Goal: Information Seeking & Learning: Compare options

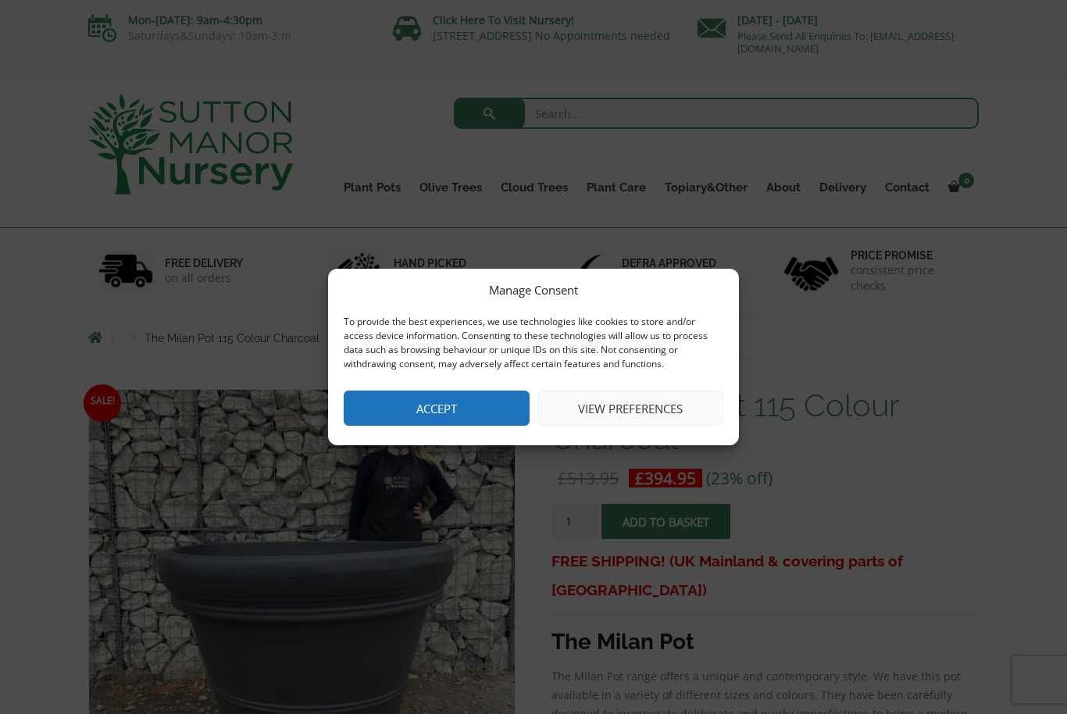
click at [651, 415] on button "View preferences" at bounding box center [631, 408] width 186 height 35
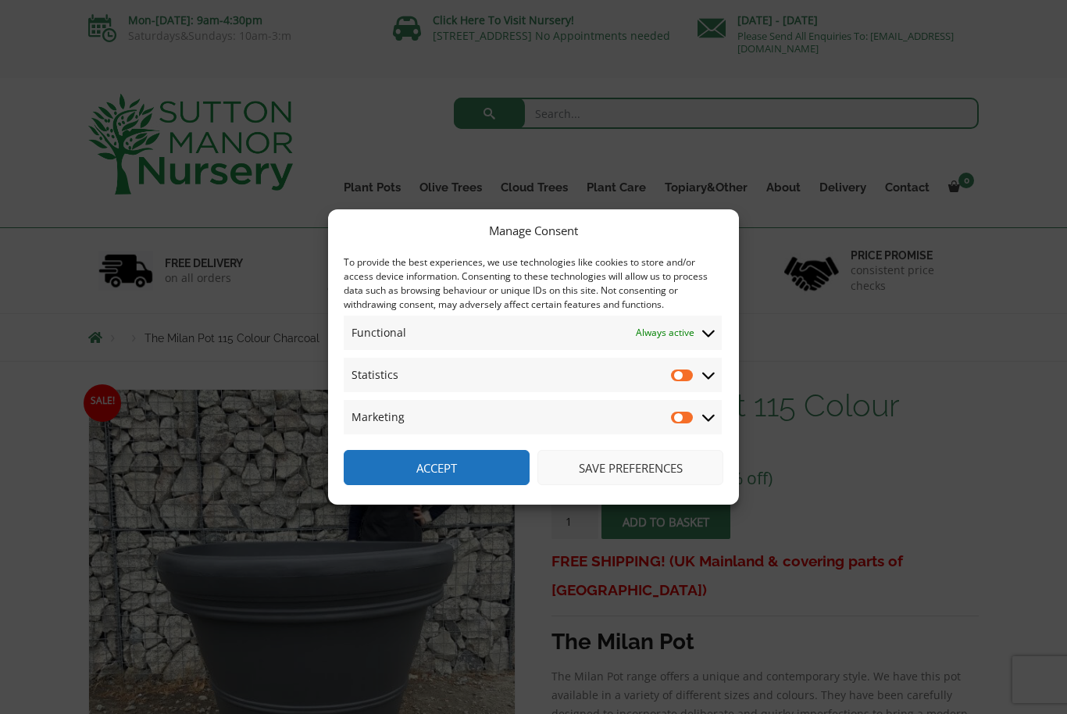
click at [661, 469] on button "Save preferences" at bounding box center [631, 467] width 186 height 35
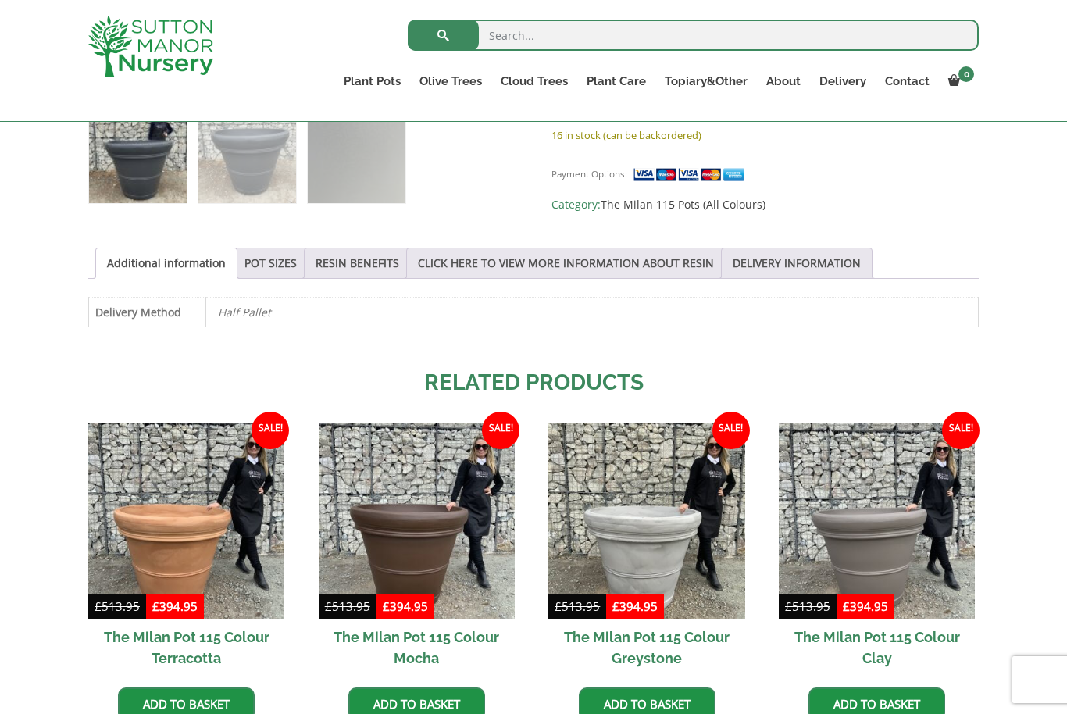
scroll to position [705, 0]
click at [291, 272] on link "POT SIZES" at bounding box center [271, 264] width 52 height 30
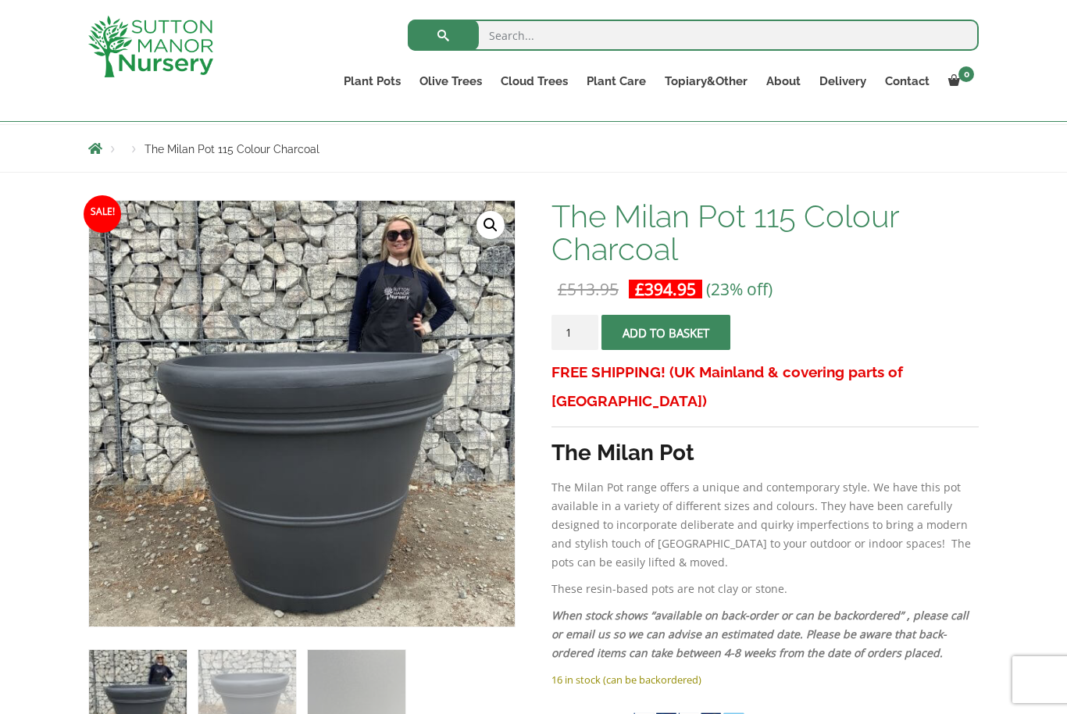
scroll to position [120, 0]
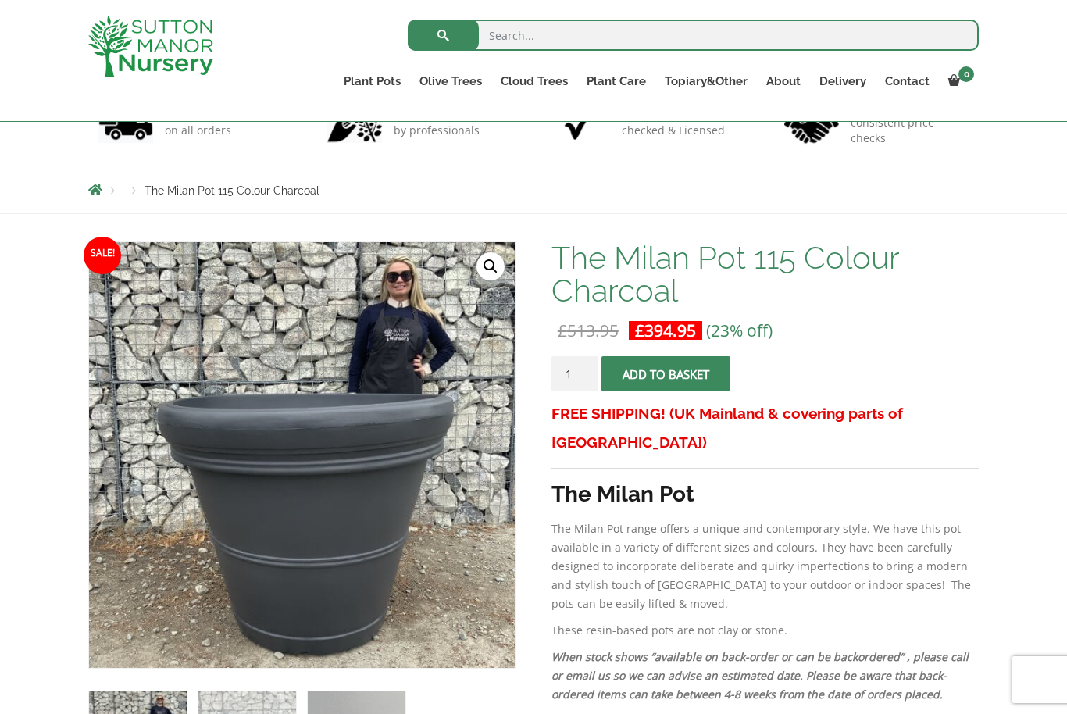
click at [0, 0] on link "The Olive Jar" at bounding box center [0, 0] width 0 height 0
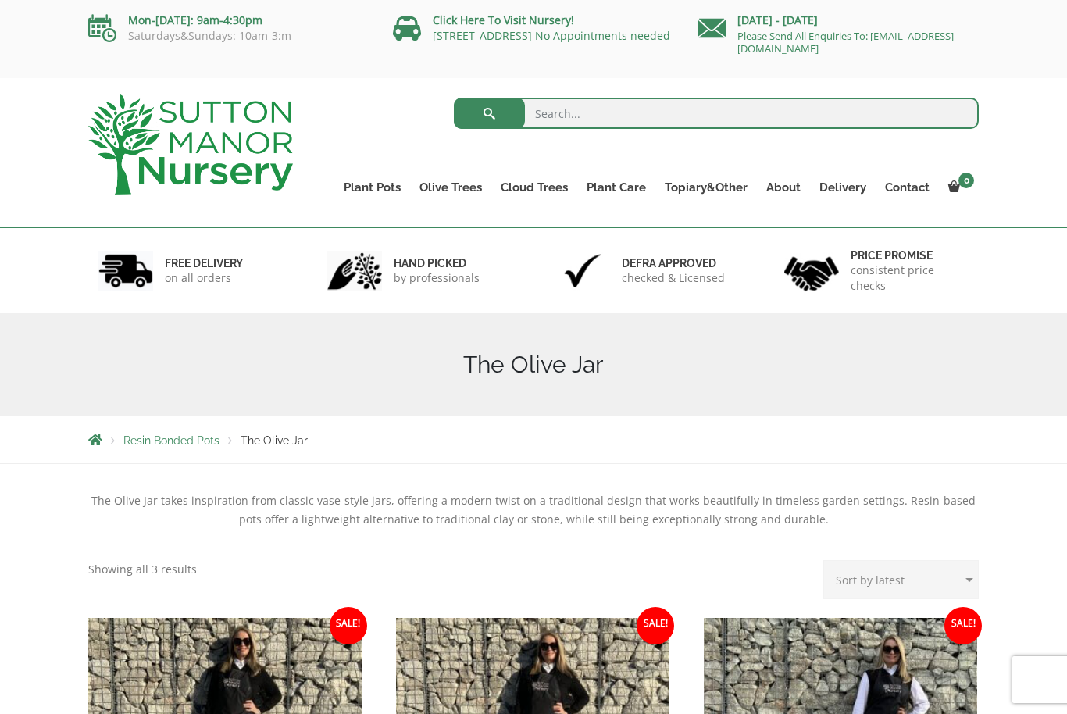
click at [0, 0] on link "Big Bell Pots" at bounding box center [0, 0] width 0 height 0
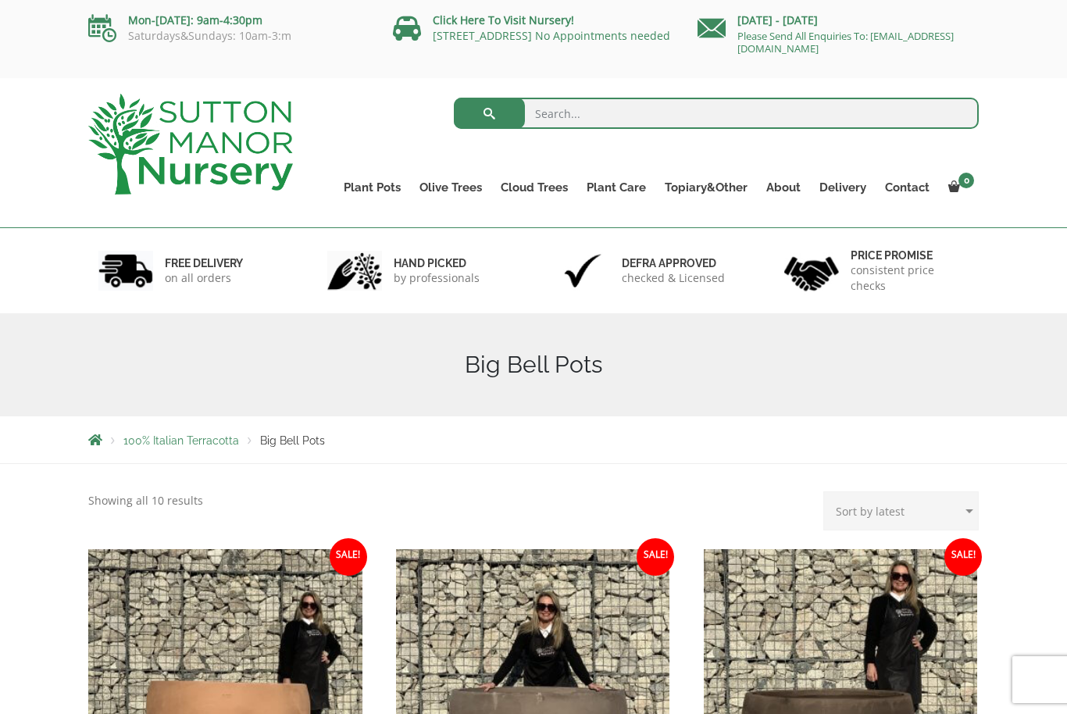
click at [0, 0] on link "The Atlantis Pots" at bounding box center [0, 0] width 0 height 0
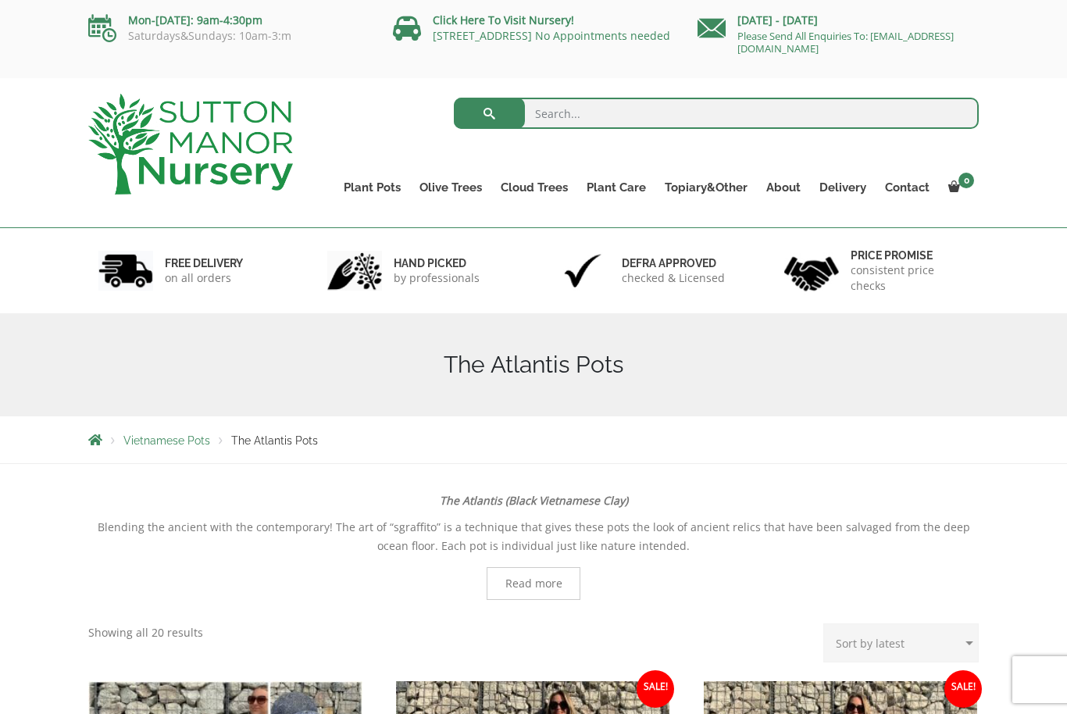
click at [0, 0] on link "The Old Stone Pots" at bounding box center [0, 0] width 0 height 0
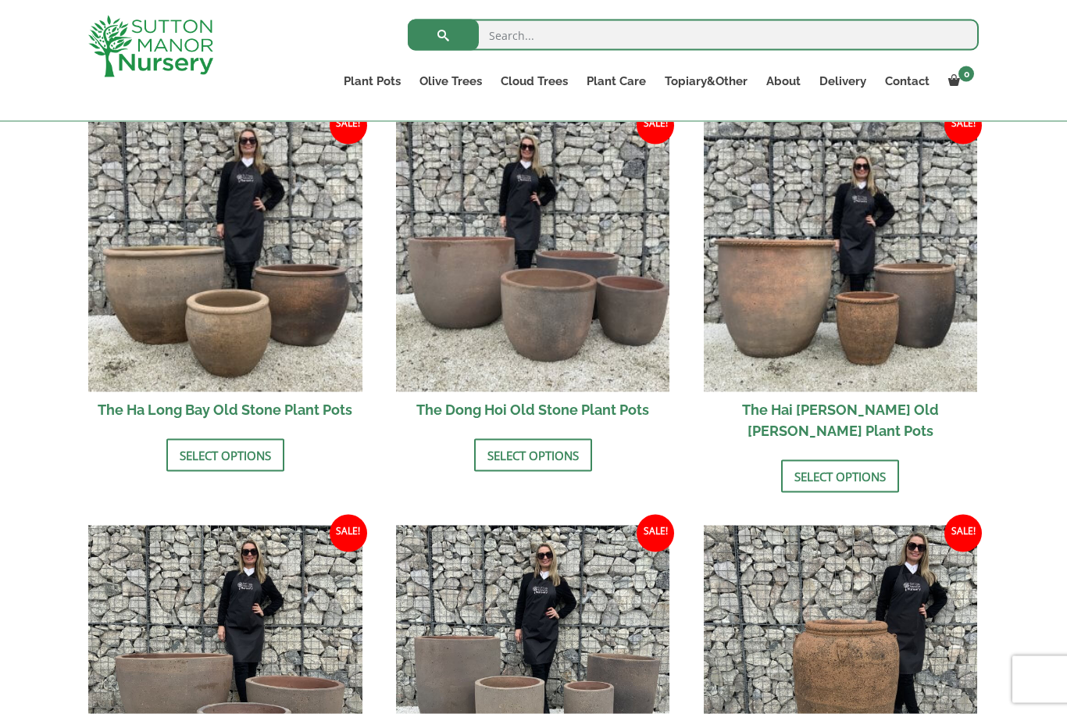
scroll to position [555, 0]
click at [859, 459] on link "Select options" at bounding box center [840, 475] width 118 height 33
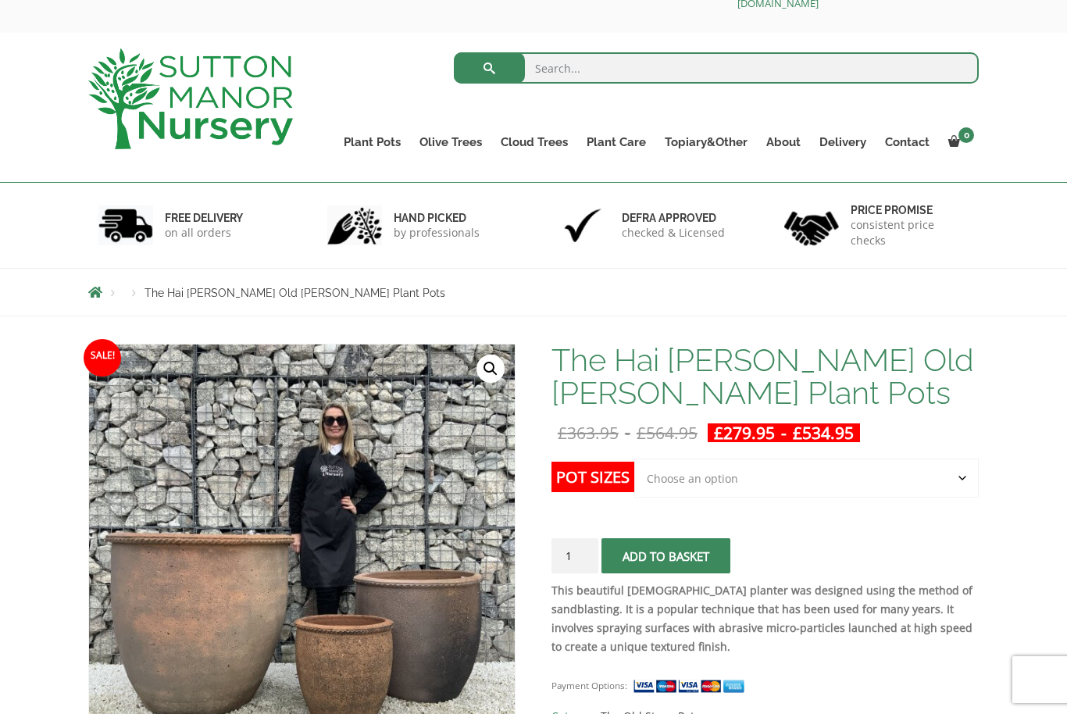
scroll to position [46, 0]
click at [963, 477] on select "Choose an option Click here to buy the 3rd to Largest Pot In The Picture Click …" at bounding box center [806, 477] width 345 height 39
select select "Click here to buy the Largest pot In The Picture"
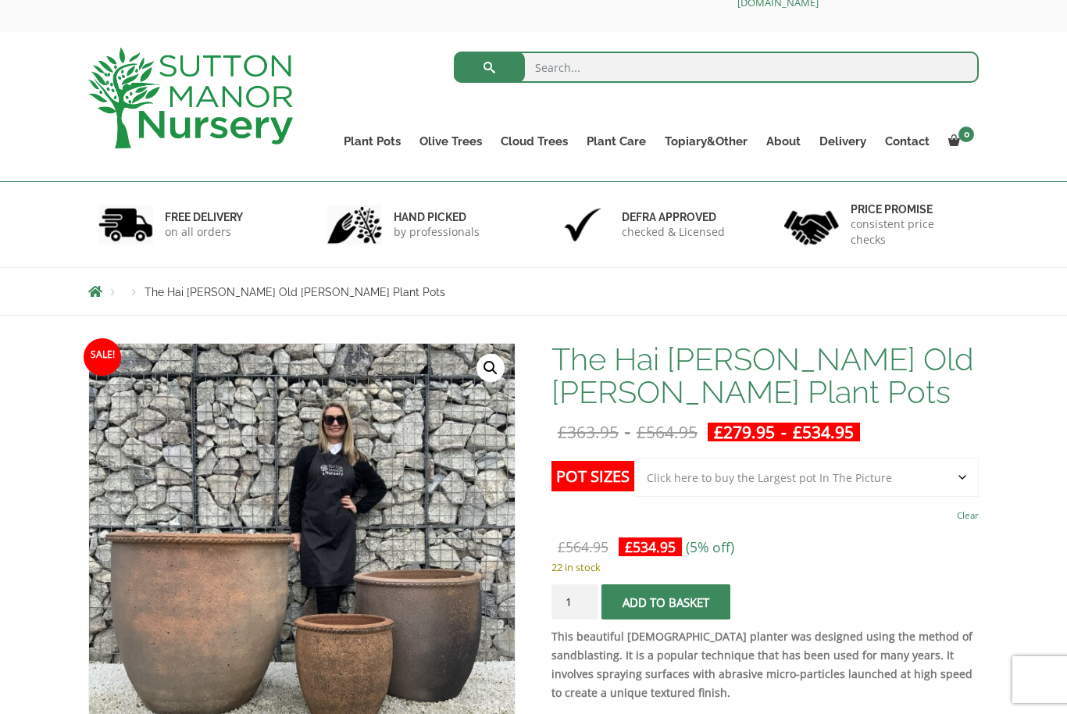
click at [0, 0] on link "Wabi-Sabi" at bounding box center [0, 0] width 0 height 0
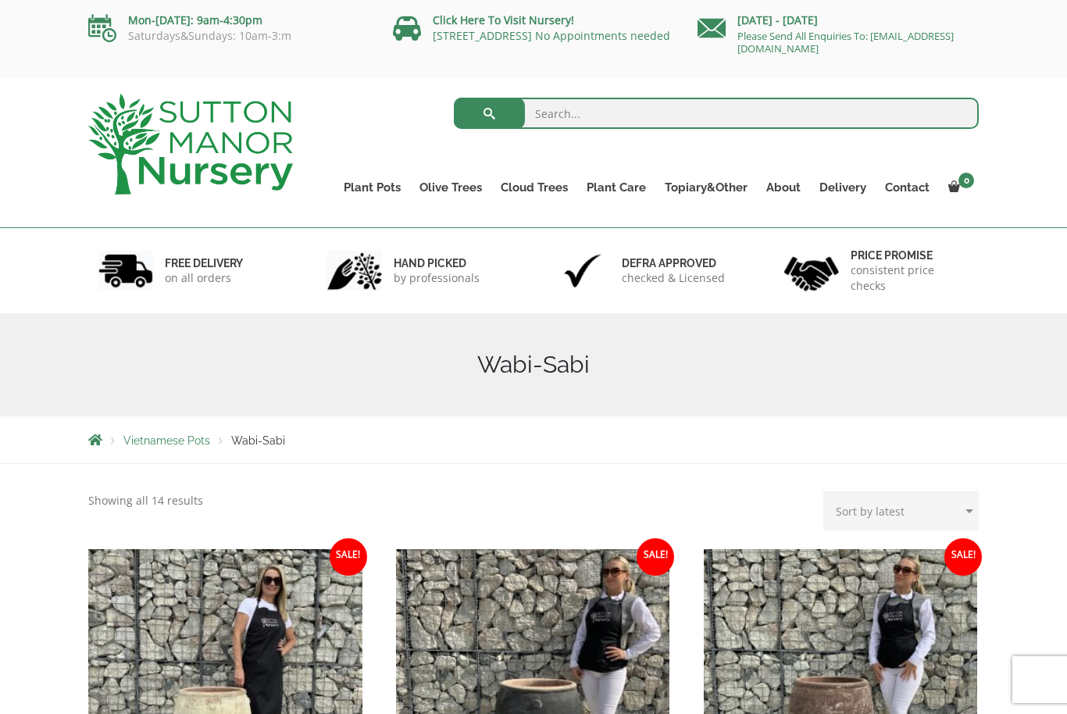
click at [0, 0] on link "Vietnamese Terracotta" at bounding box center [0, 0] width 0 height 0
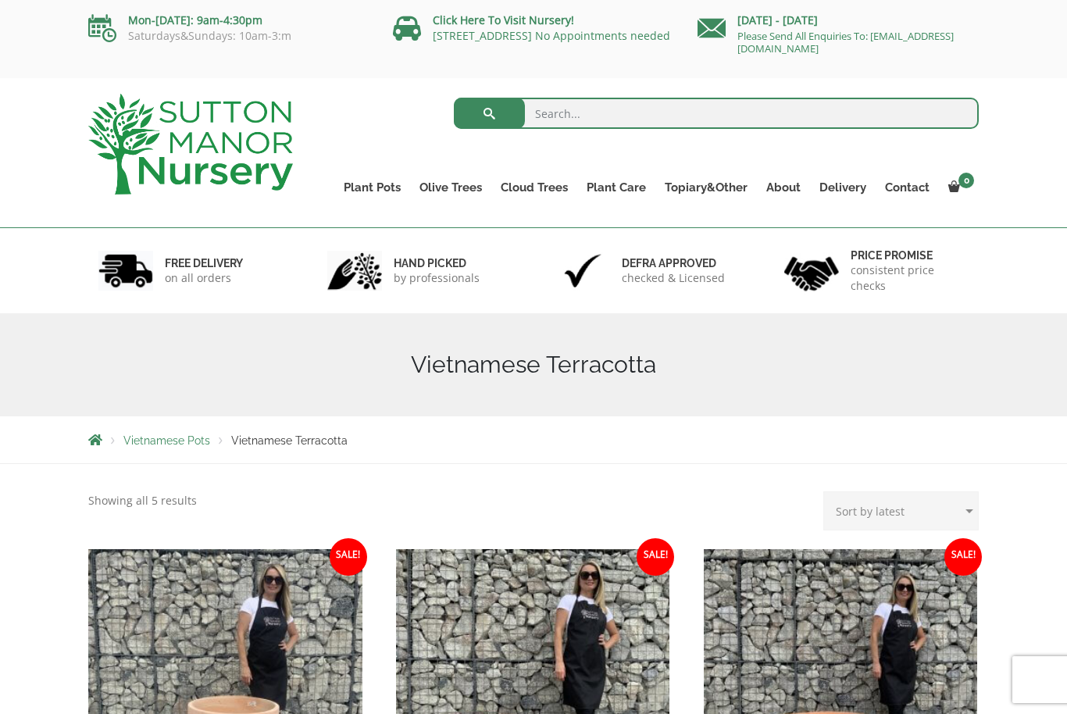
click at [0, 0] on link "The Iron Stone Pots" at bounding box center [0, 0] width 0 height 0
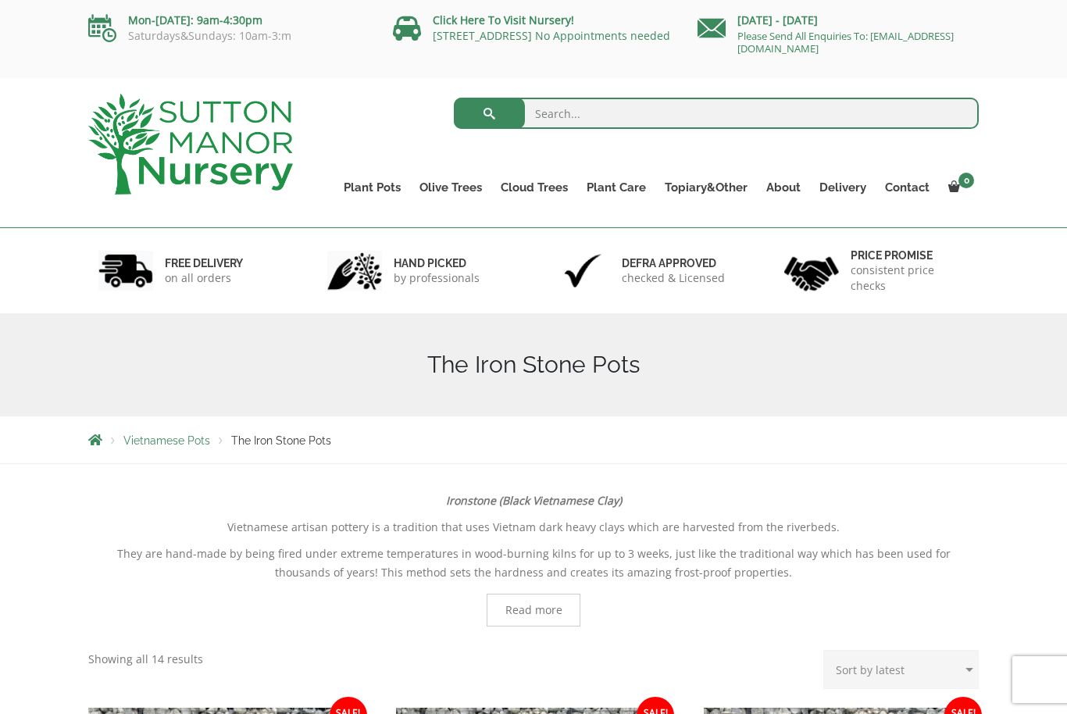
click at [0, 0] on link "Fibre Clay Pots" at bounding box center [0, 0] width 0 height 0
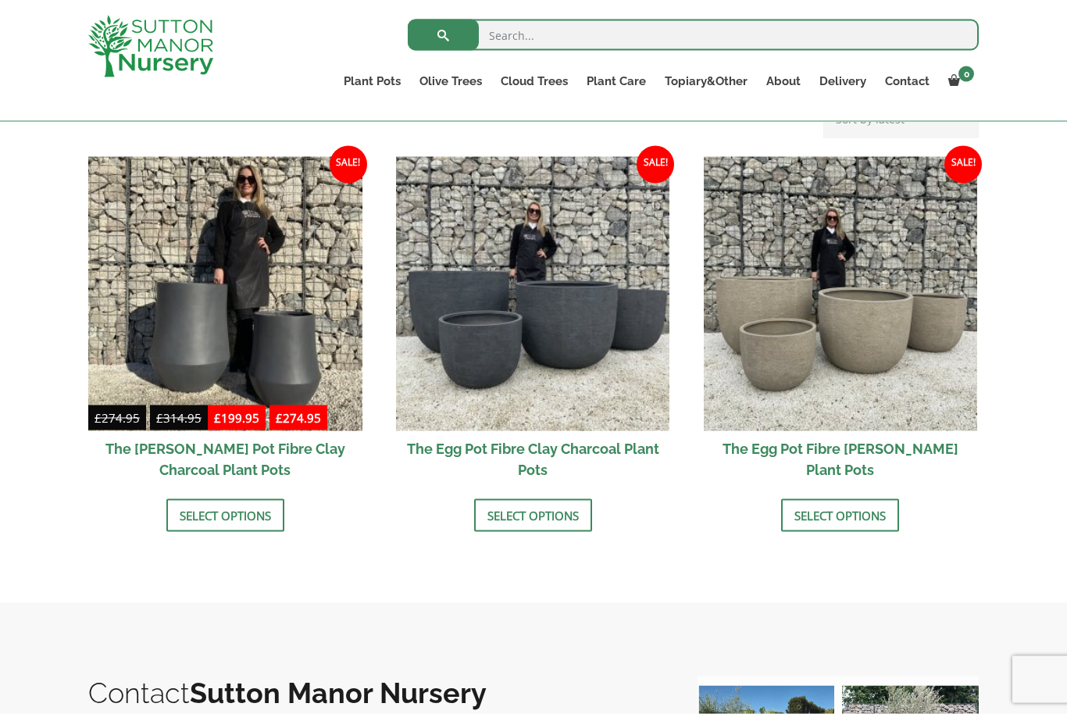
scroll to position [470, 0]
click at [880, 512] on link "Select options" at bounding box center [840, 514] width 118 height 33
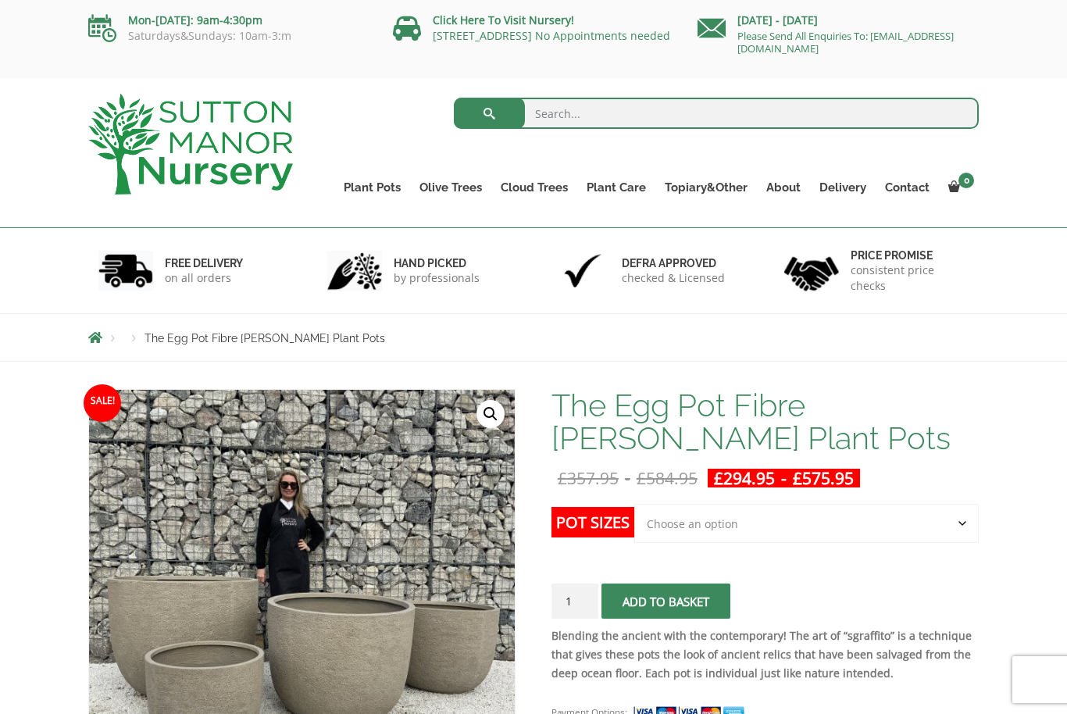
click at [0, 0] on link "Glazed Pots" at bounding box center [0, 0] width 0 height 0
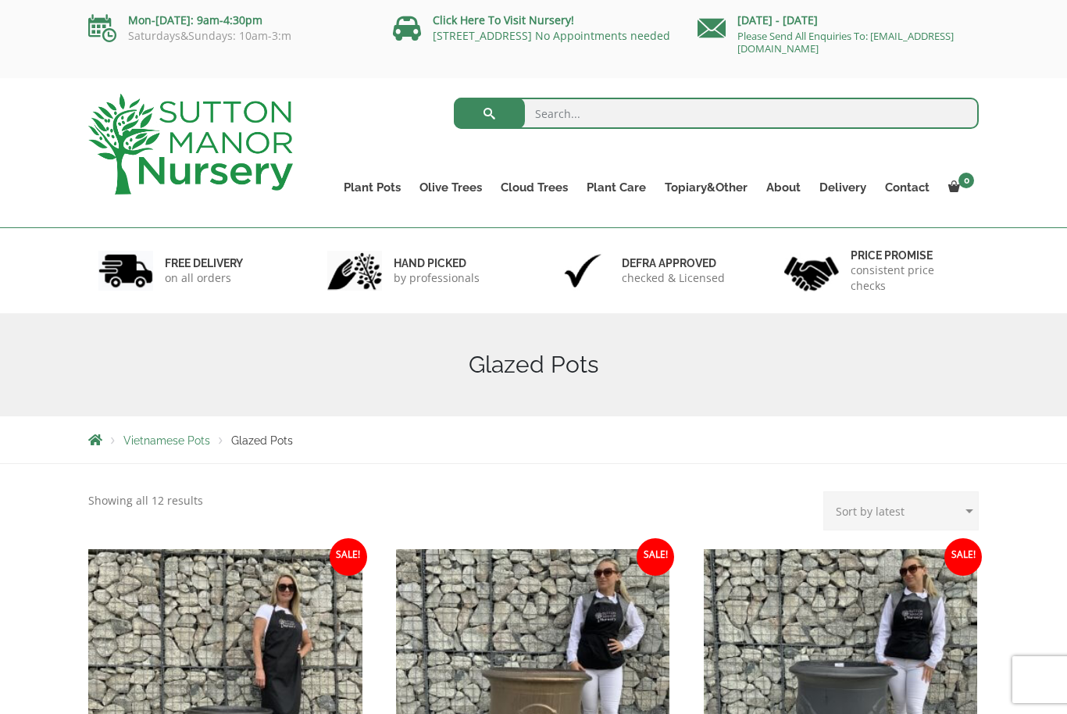
click at [0, 0] on link "Vietnamese Pots" at bounding box center [0, 0] width 0 height 0
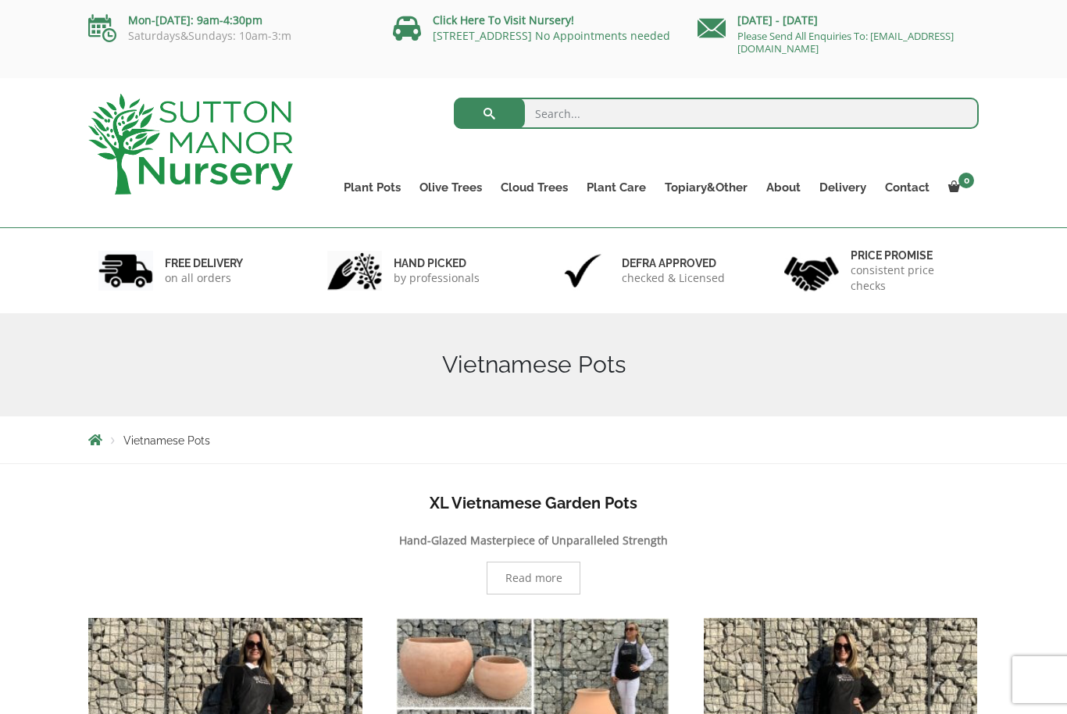
click at [0, 0] on link "The Milan Pots" at bounding box center [0, 0] width 0 height 0
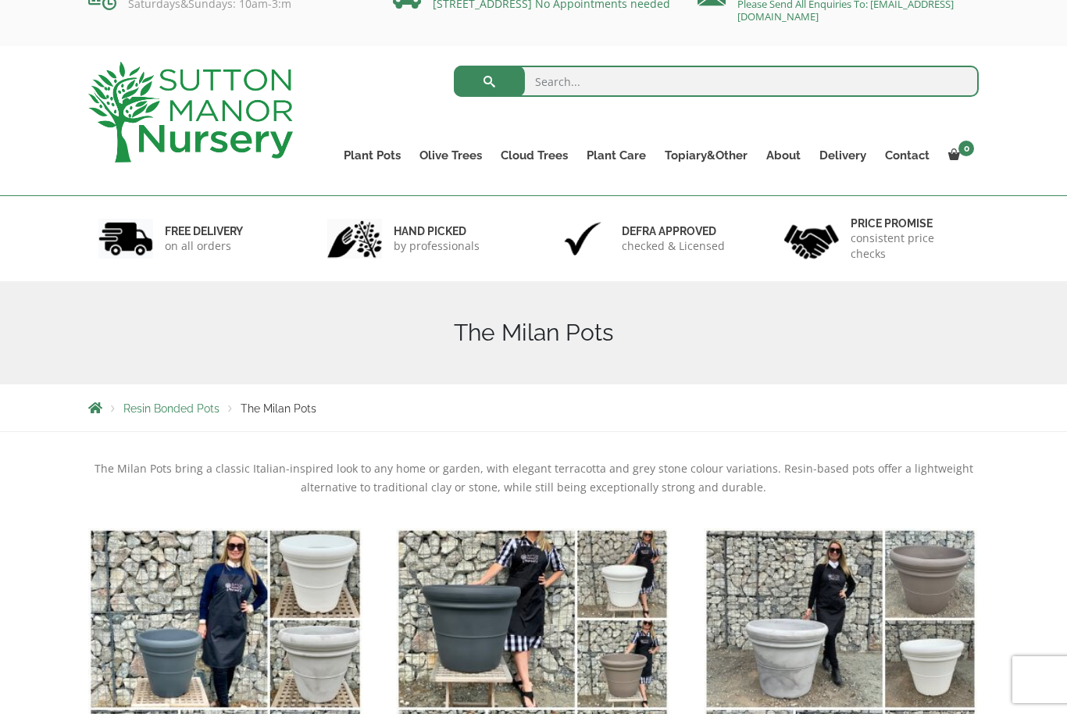
scroll to position [30, 0]
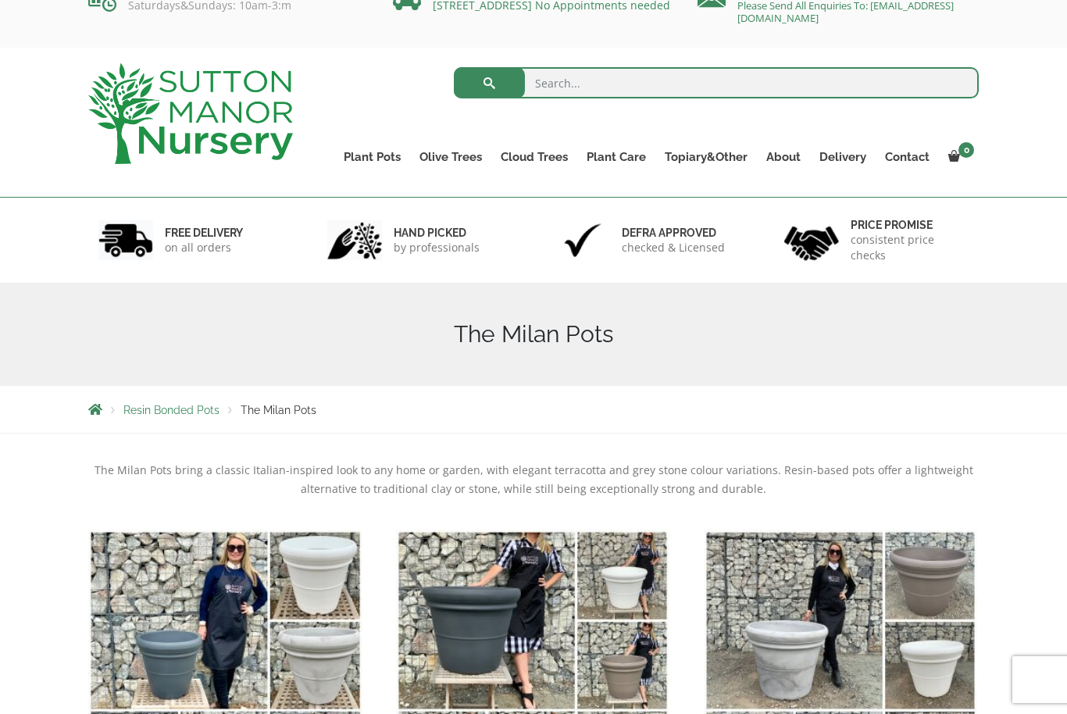
click at [0, 0] on link "The Capri Pots" at bounding box center [0, 0] width 0 height 0
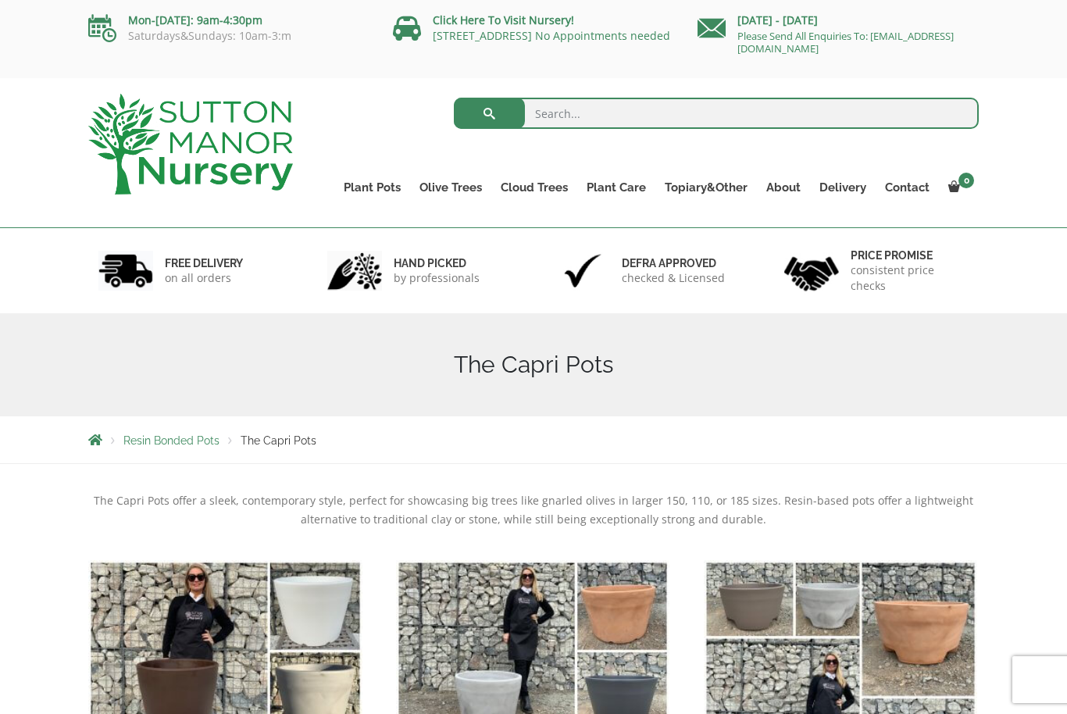
click at [0, 0] on link "The Brunello Pots" at bounding box center [0, 0] width 0 height 0
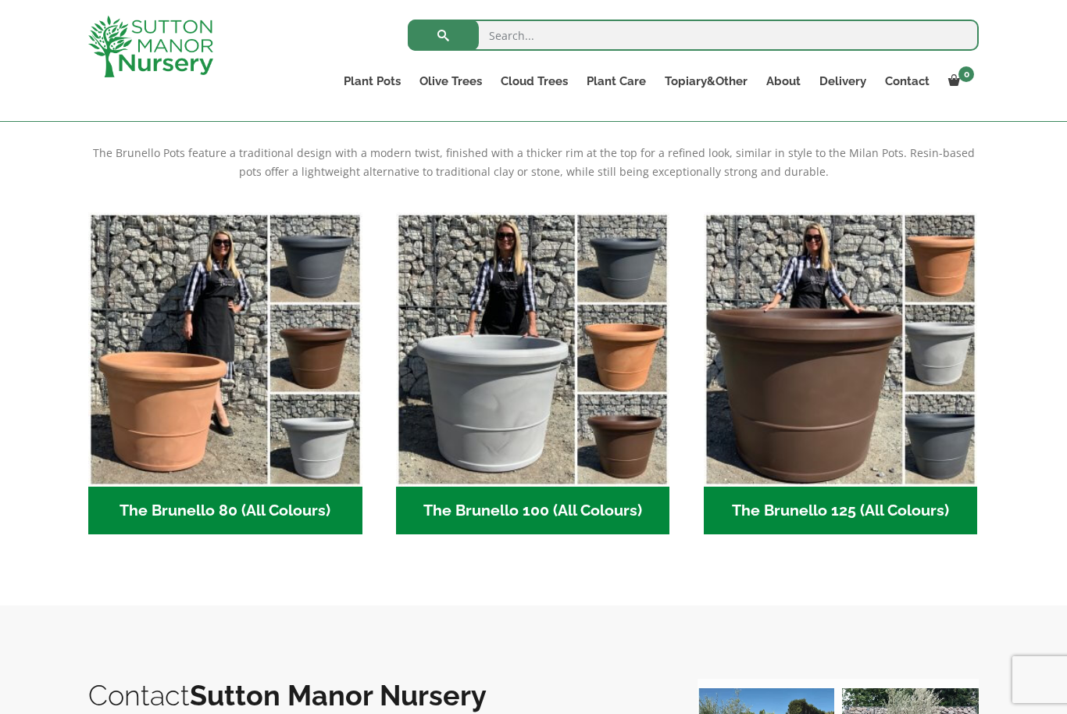
scroll to position [319, 0]
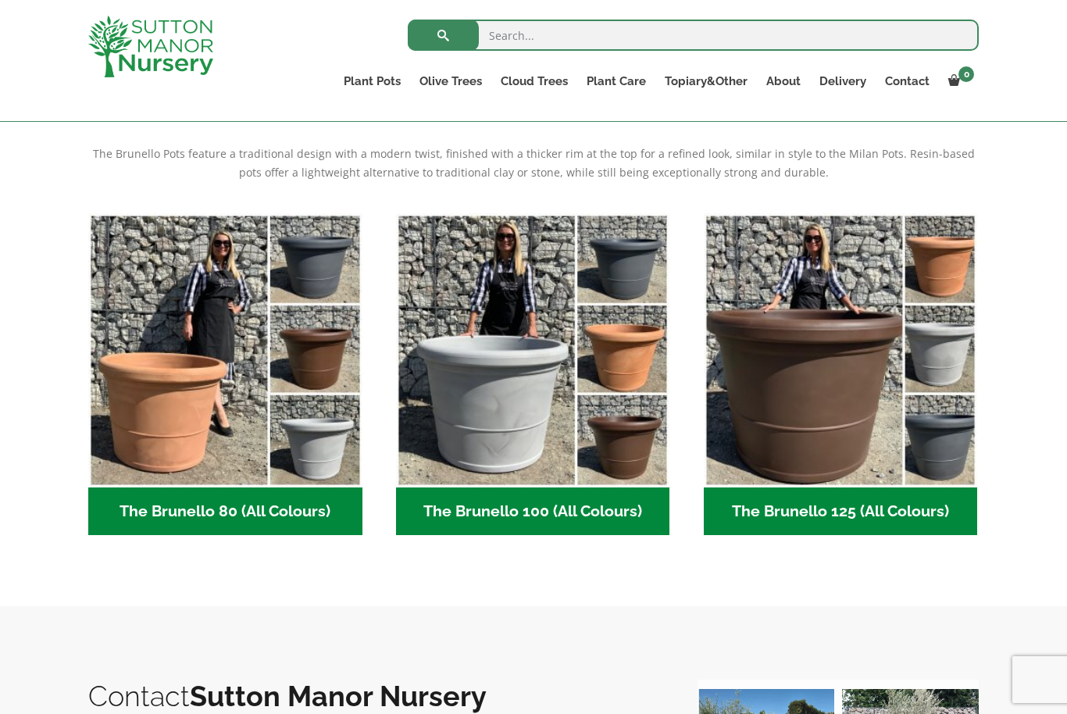
click at [902, 505] on h2 "The Brunello 125 (All Colours) (5)" at bounding box center [841, 512] width 274 height 48
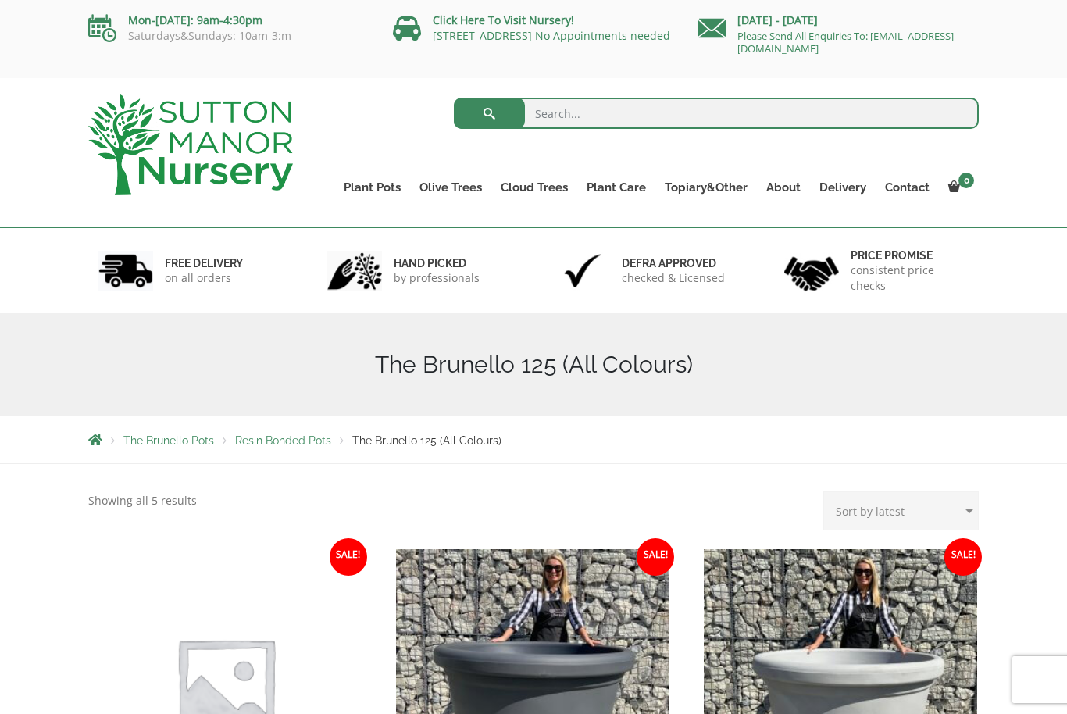
click at [0, 0] on link "The Venice Cube Pots" at bounding box center [0, 0] width 0 height 0
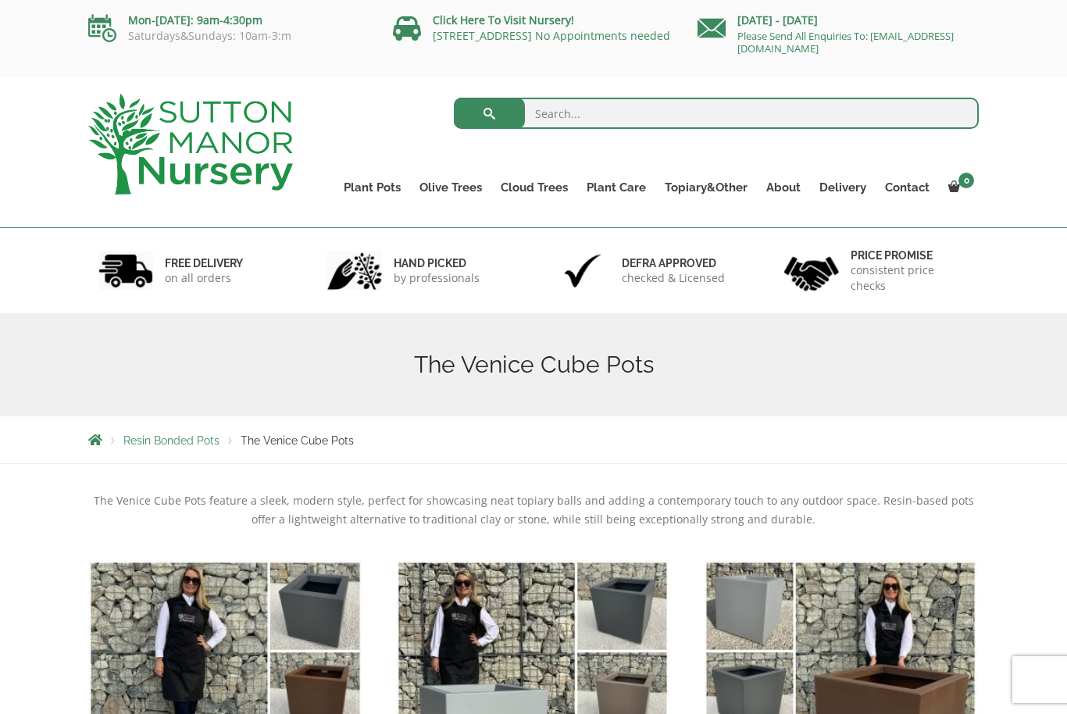
click at [0, 0] on link "The Barolo Pots" at bounding box center [0, 0] width 0 height 0
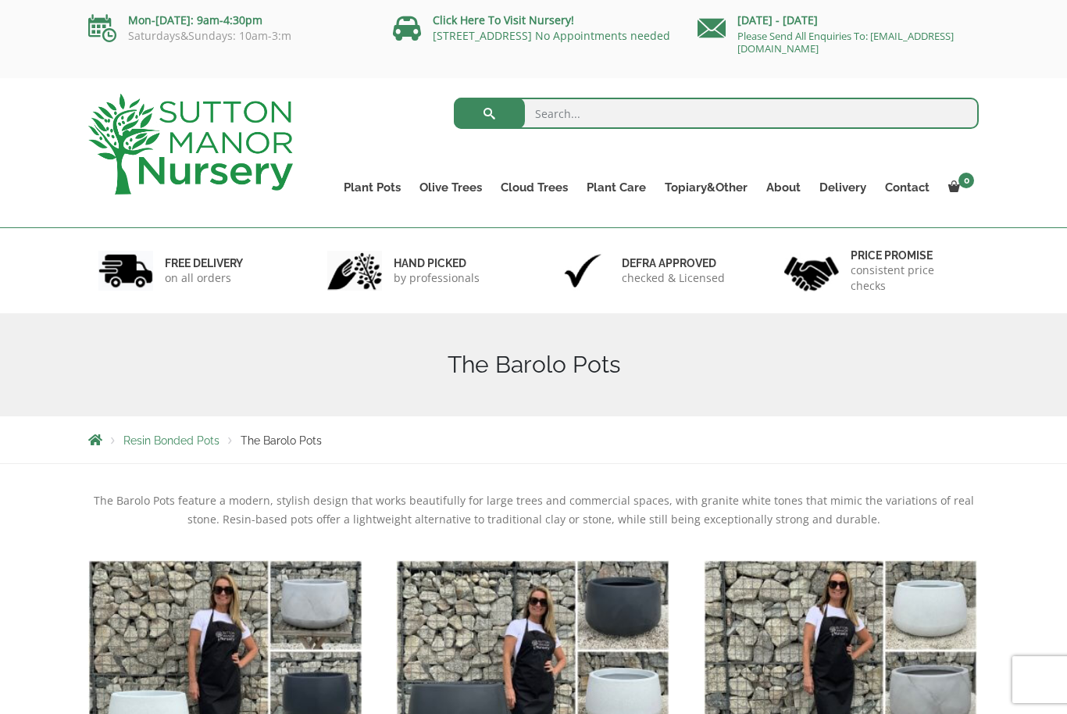
click at [0, 0] on link "The Rome Bowl" at bounding box center [0, 0] width 0 height 0
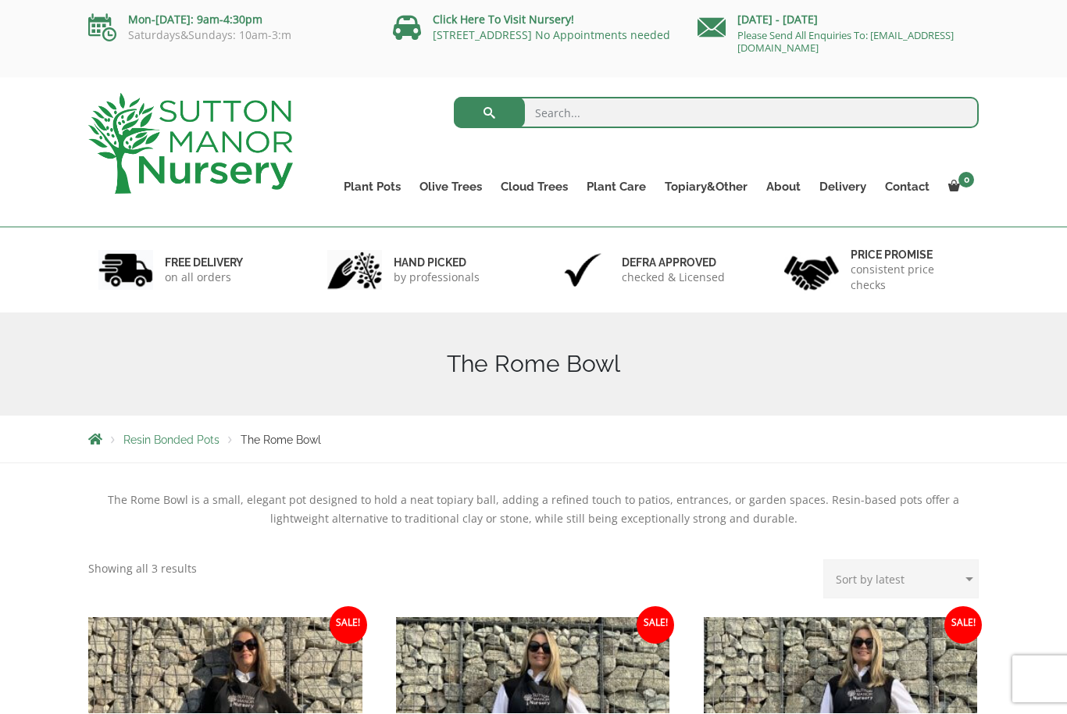
scroll to position [1, 0]
click at [0, 0] on link "The Olive Jar" at bounding box center [0, 0] width 0 height 0
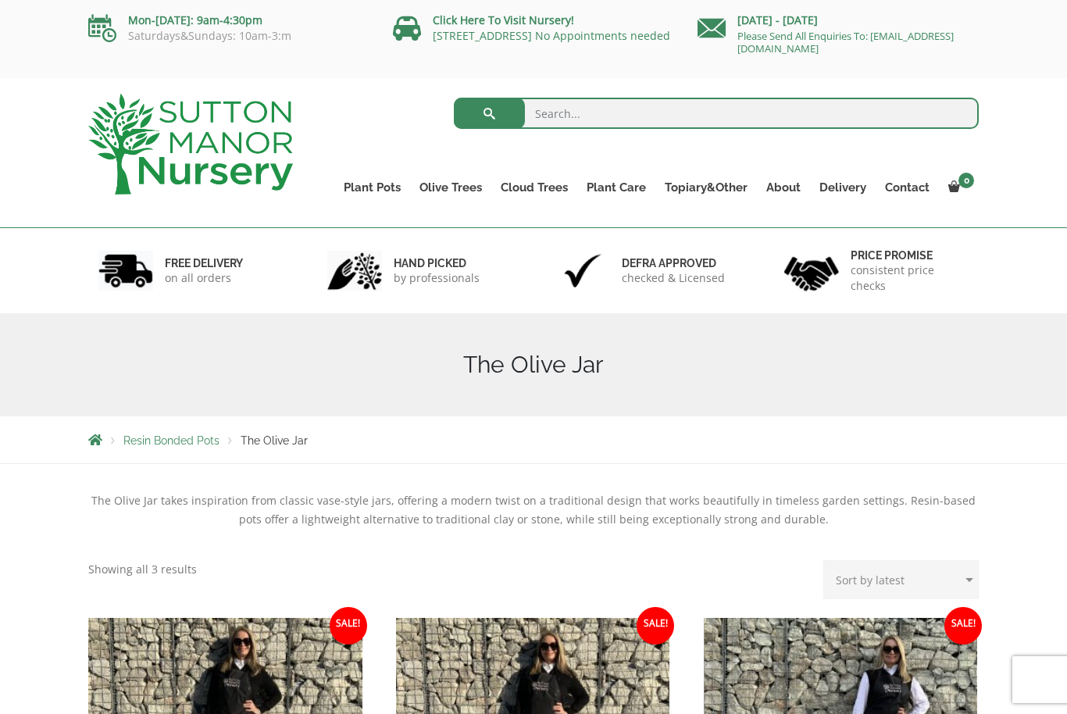
click at [0, 0] on link "The Sicilian Pots" at bounding box center [0, 0] width 0 height 0
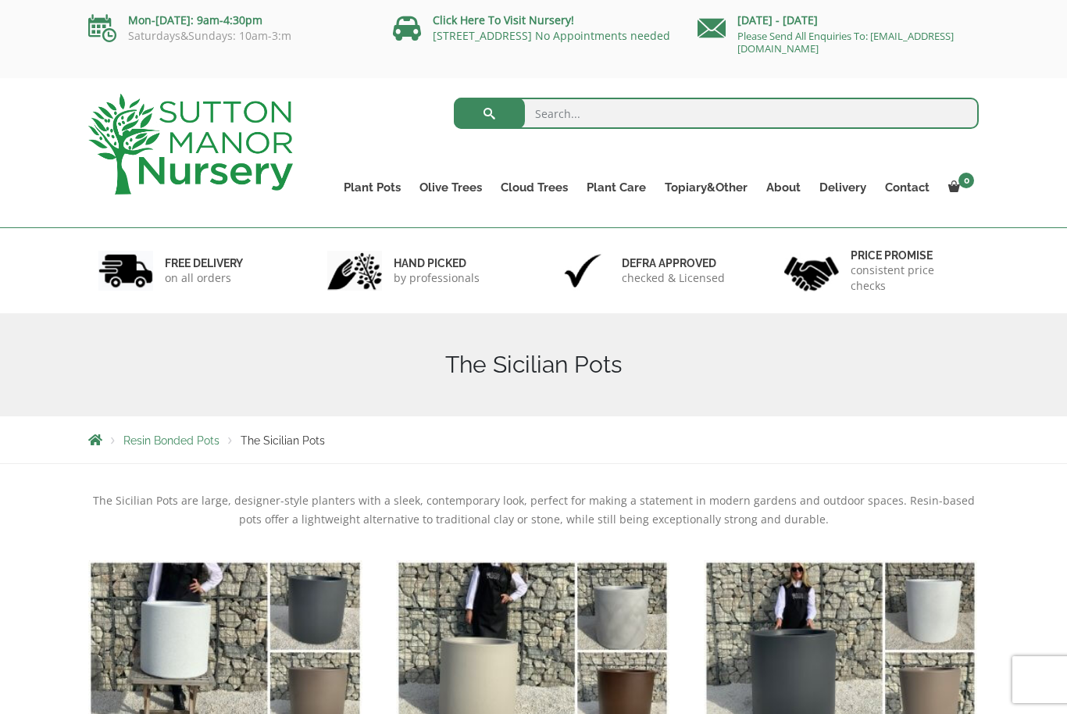
click at [0, 0] on link "The Mediterranean Pots" at bounding box center [0, 0] width 0 height 0
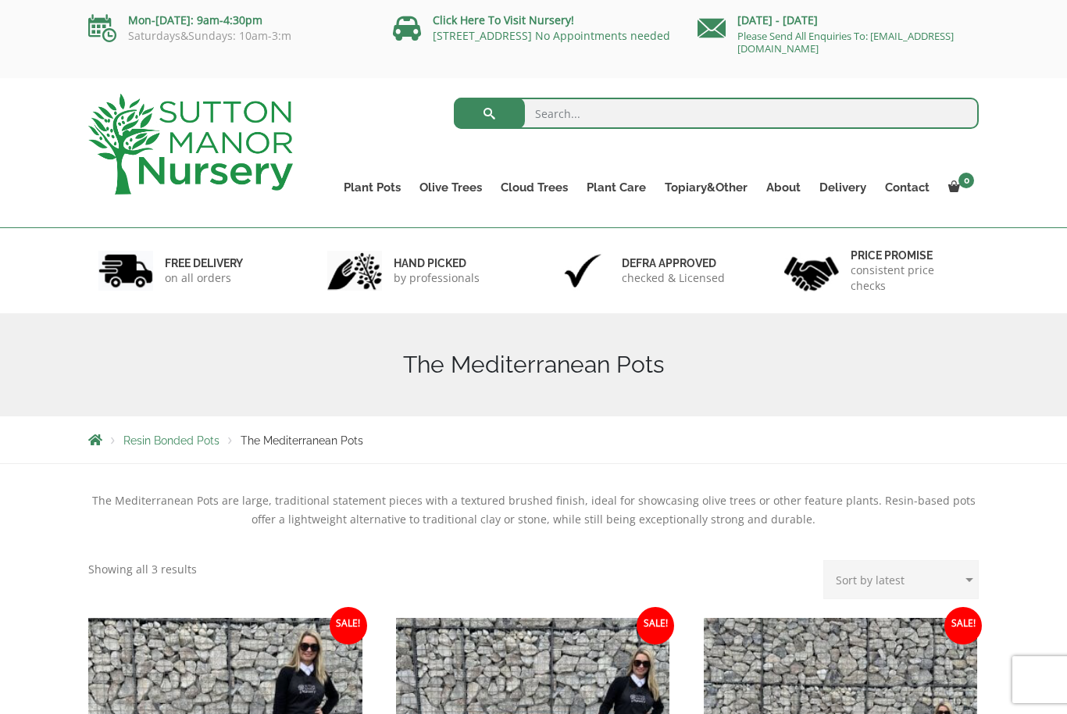
click at [0, 0] on link "The San Marino Pots" at bounding box center [0, 0] width 0 height 0
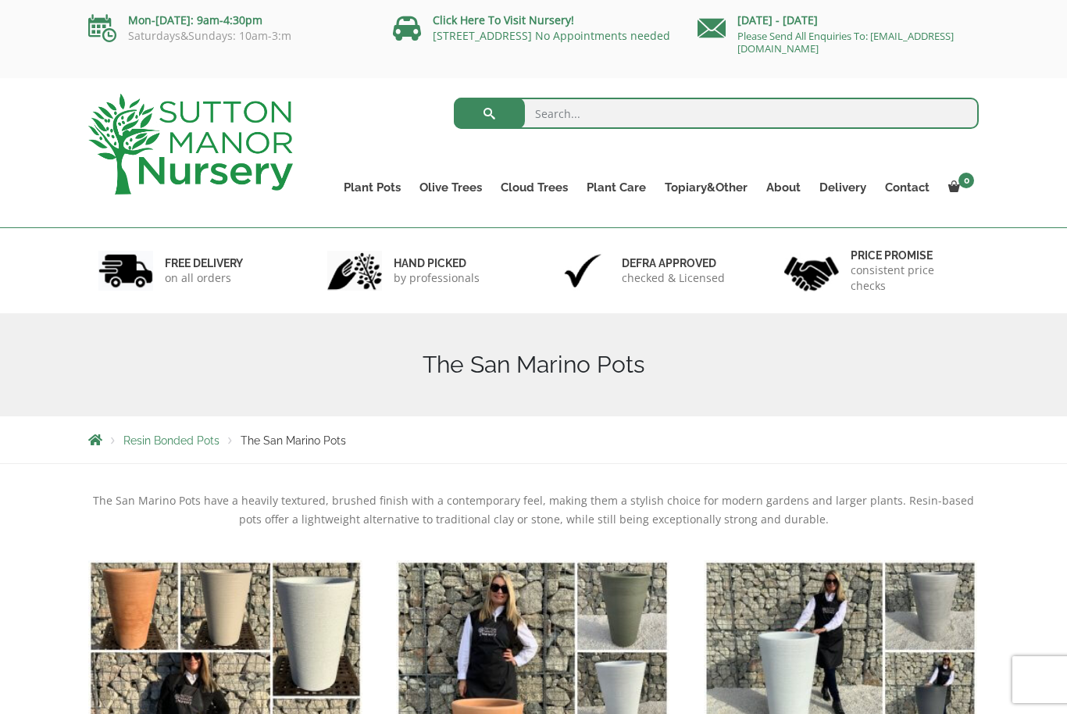
click at [0, 0] on link "The Como Cube Pots 45 (All Colours)" at bounding box center [0, 0] width 0 height 0
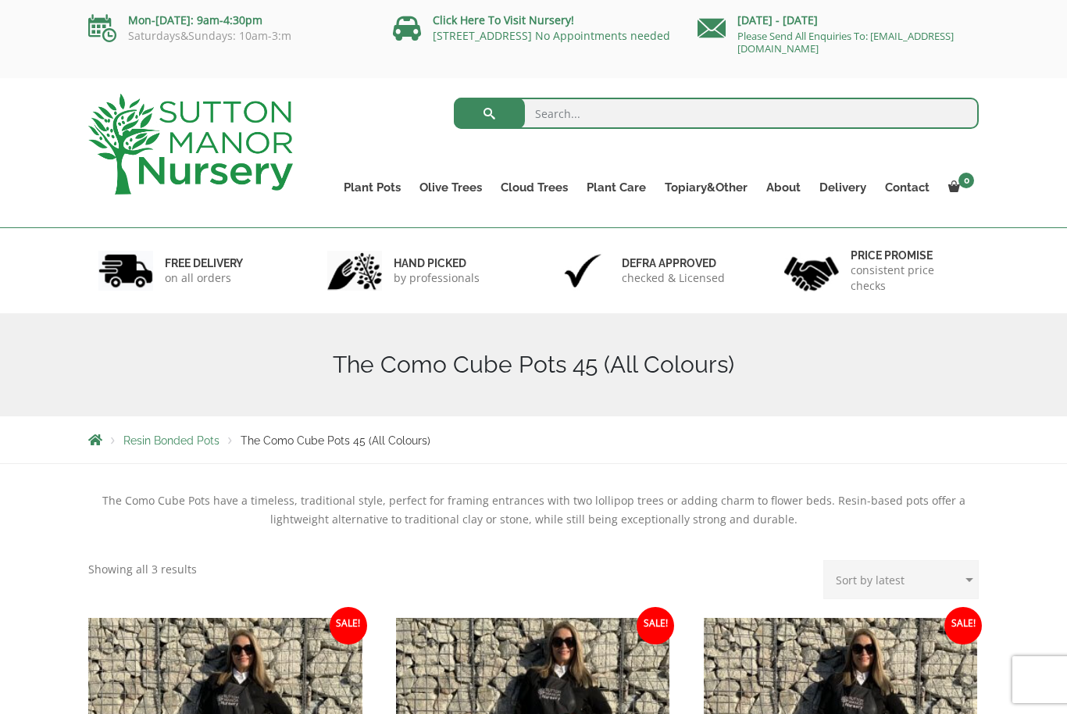
click at [0, 0] on link "The Olive Jar" at bounding box center [0, 0] width 0 height 0
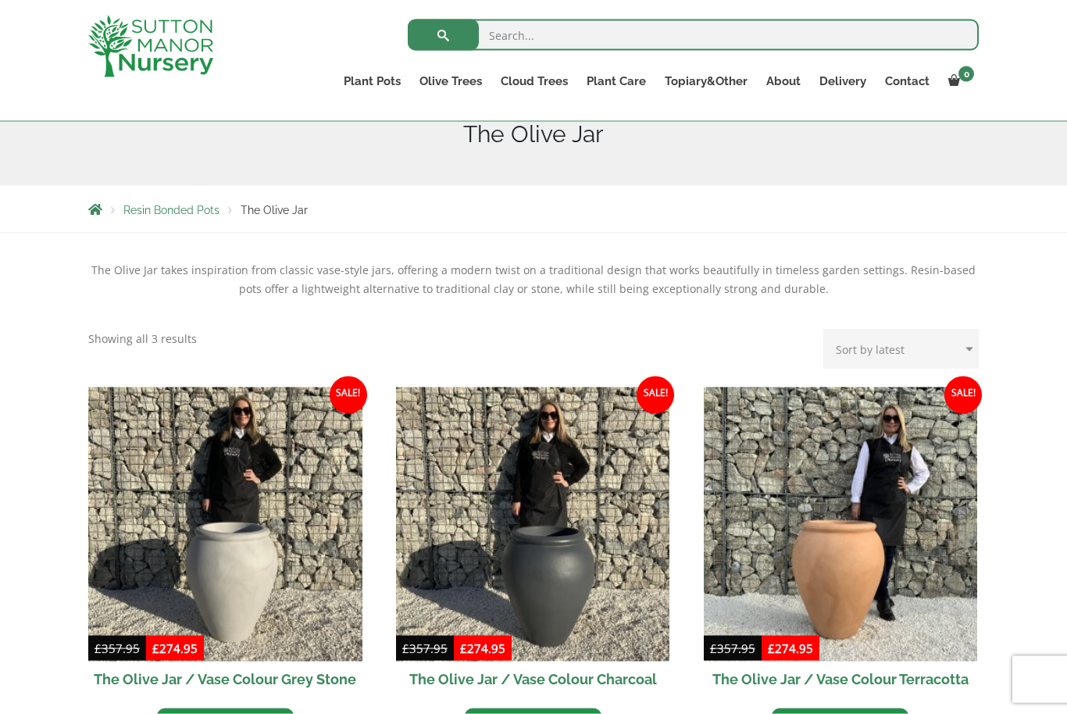
scroll to position [199, 0]
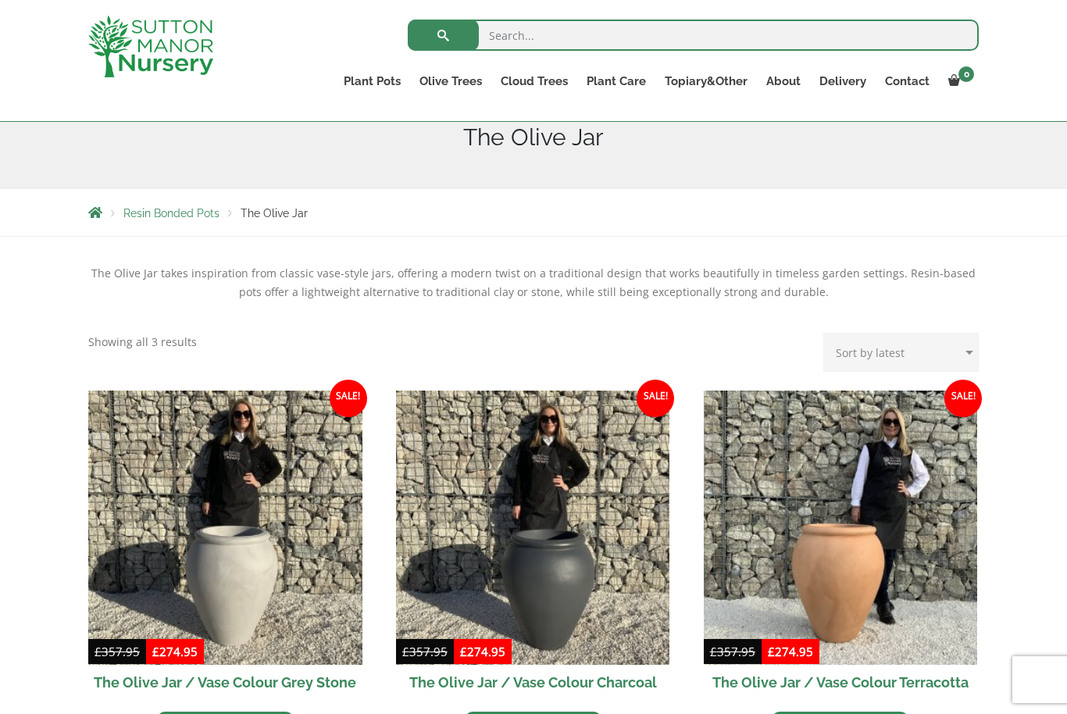
click at [0, 0] on link "The Tuscany Fruit Pots" at bounding box center [0, 0] width 0 height 0
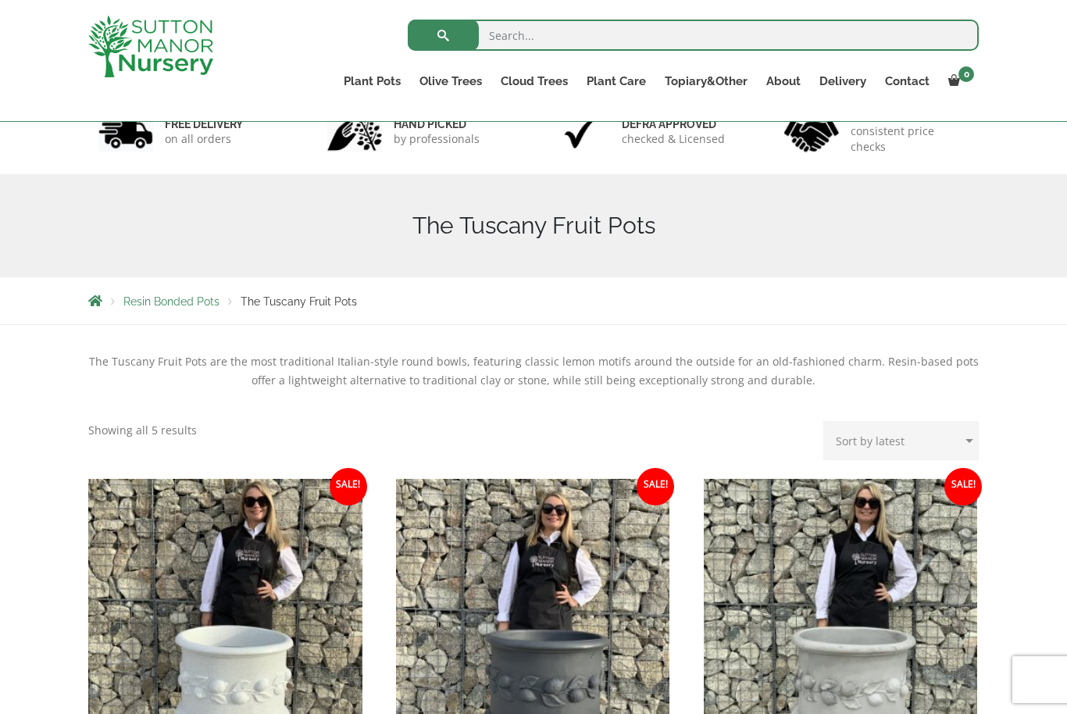
scroll to position [112, 0]
click at [0, 0] on link "The Alfresco Pots" at bounding box center [0, 0] width 0 height 0
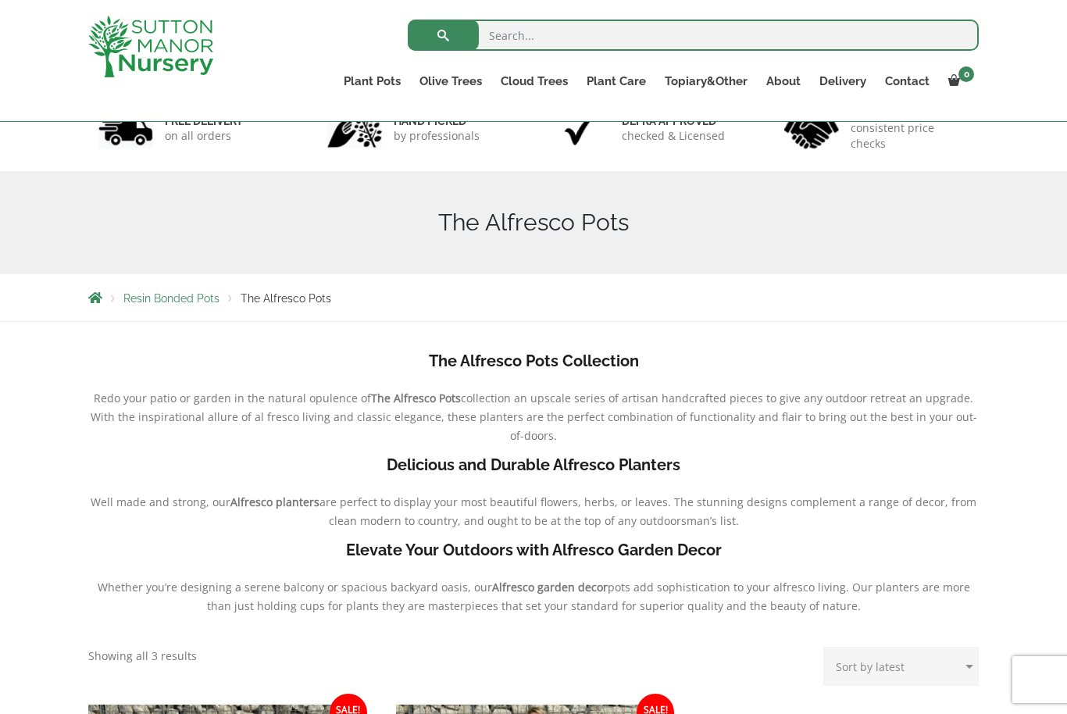
scroll to position [118, 0]
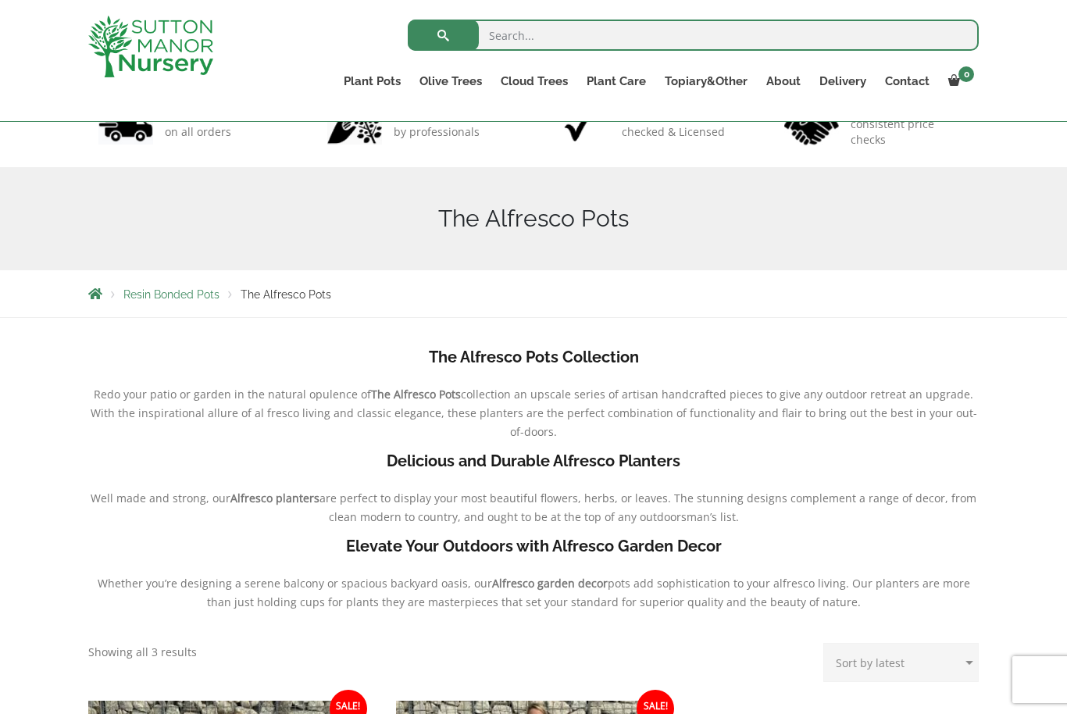
click at [0, 0] on link "The Como Rectangle 90 (Colours)" at bounding box center [0, 0] width 0 height 0
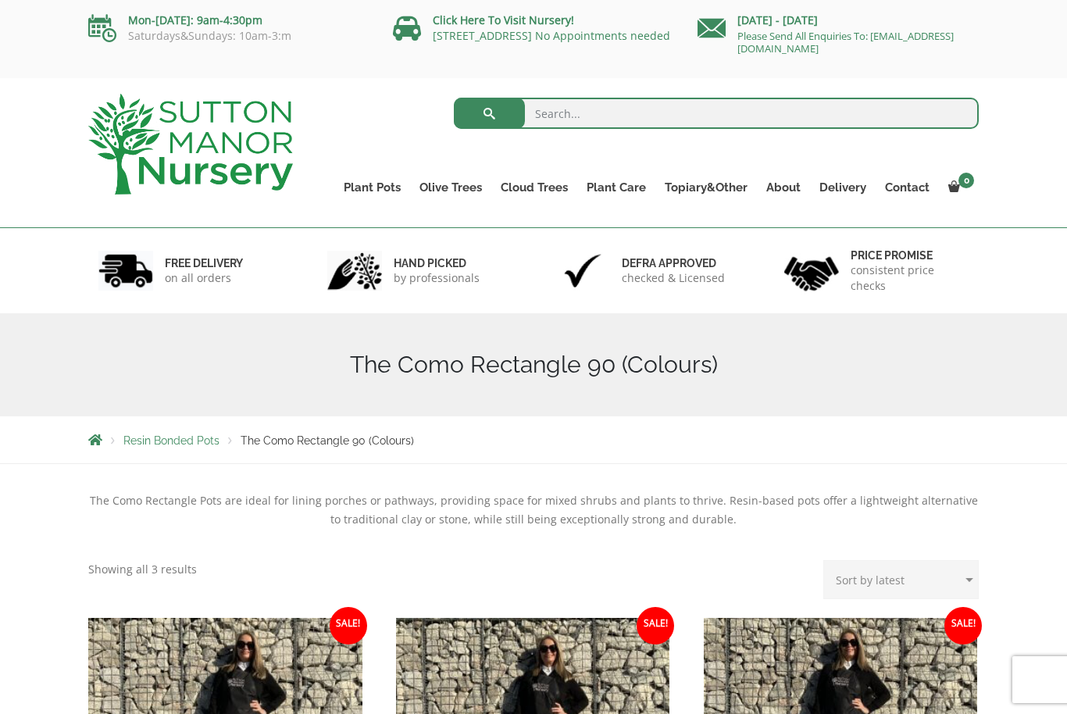
click at [0, 0] on link "The Mediterranean Pots" at bounding box center [0, 0] width 0 height 0
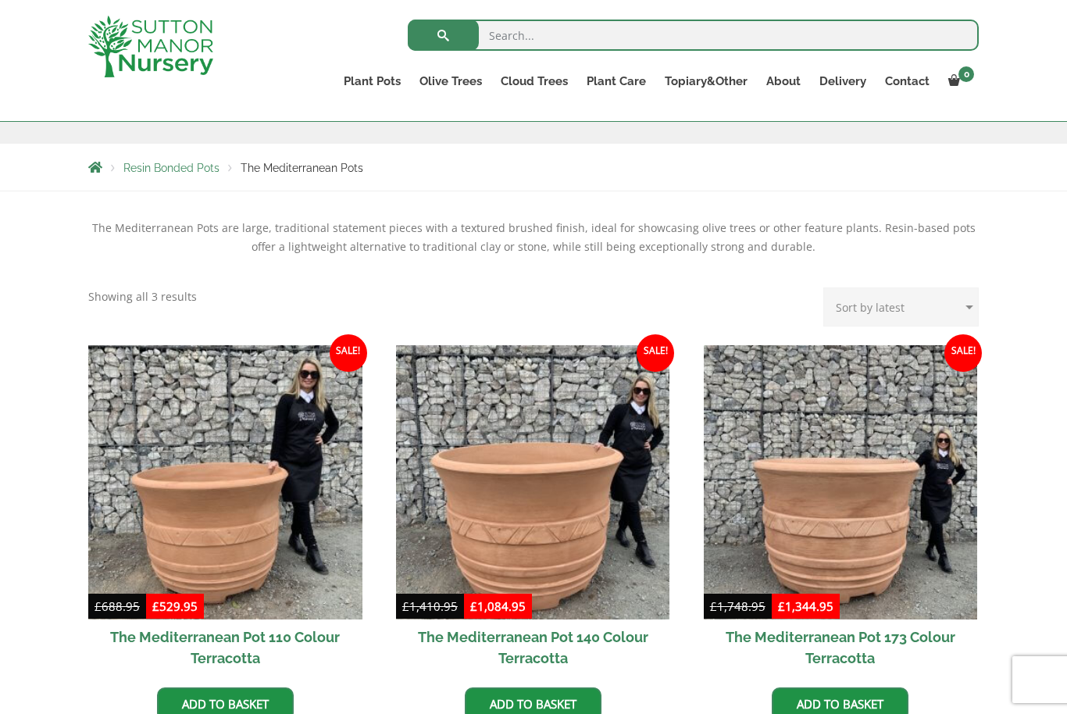
scroll to position [243, 0]
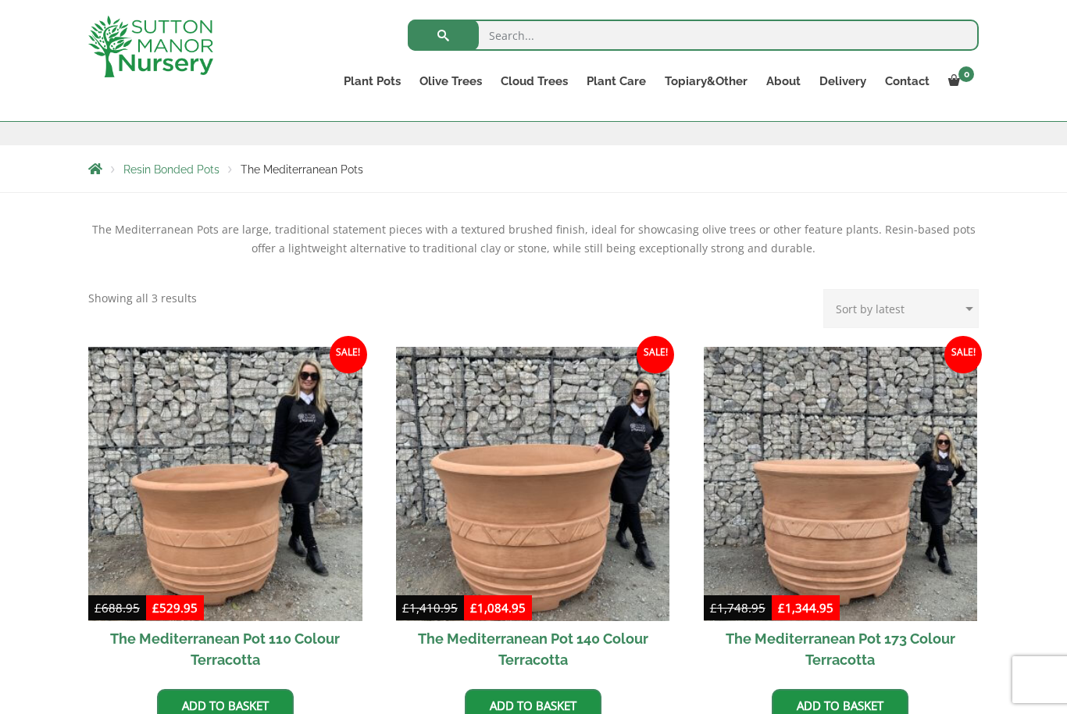
click at [173, 513] on img at bounding box center [225, 484] width 274 height 274
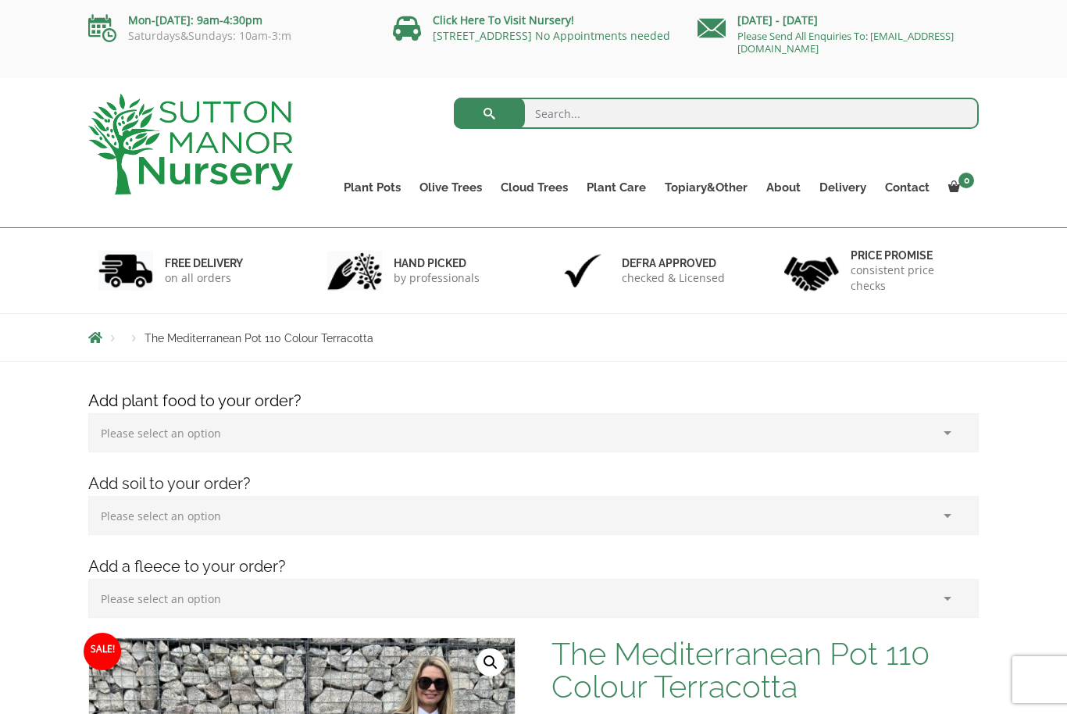
click at [0, 0] on link "The Milan Pots" at bounding box center [0, 0] width 0 height 0
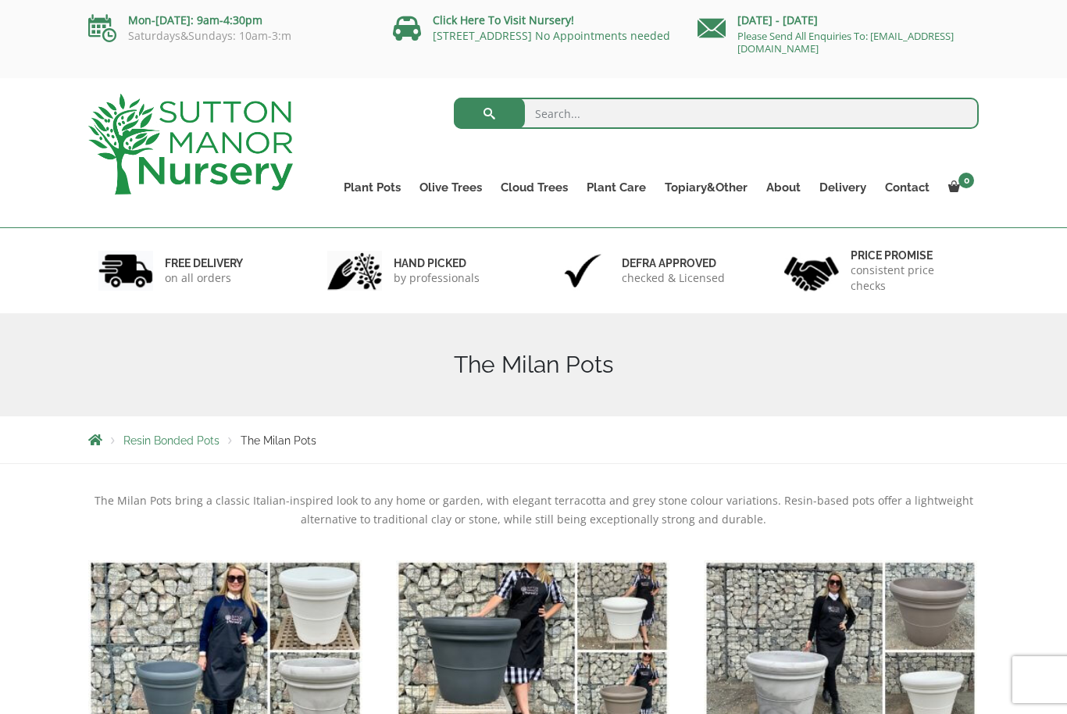
click at [0, 0] on link "The Capri Pots" at bounding box center [0, 0] width 0 height 0
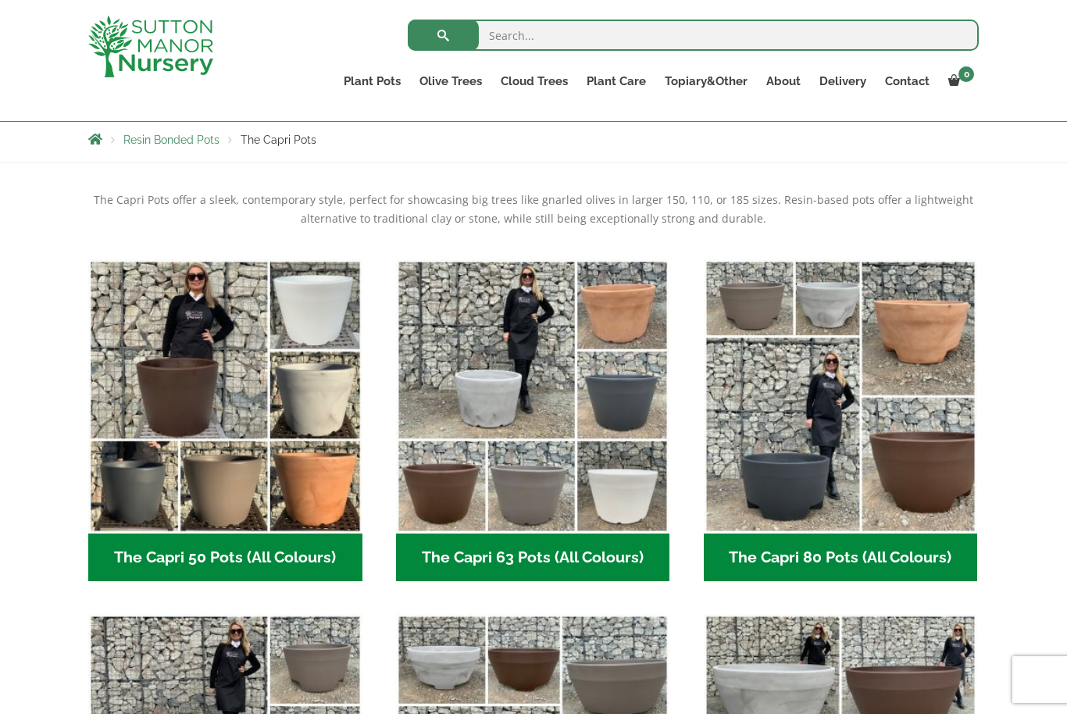
scroll to position [348, 0]
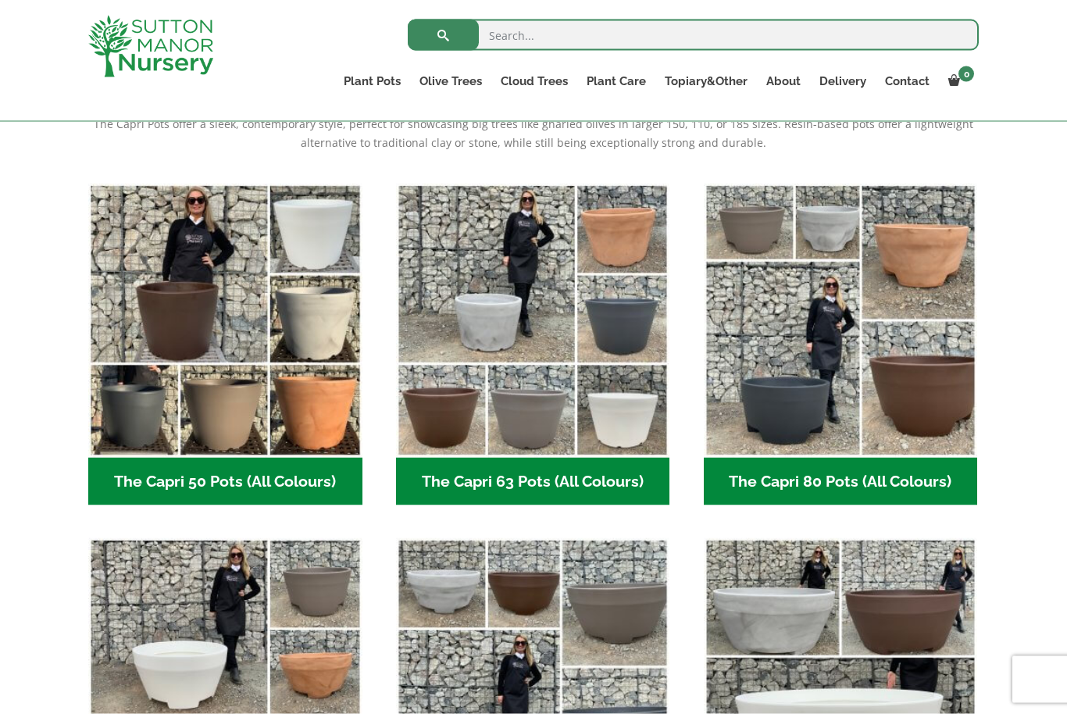
click at [924, 477] on h2 "The Capri 80 Pots (All Colours) (6)" at bounding box center [841, 482] width 274 height 48
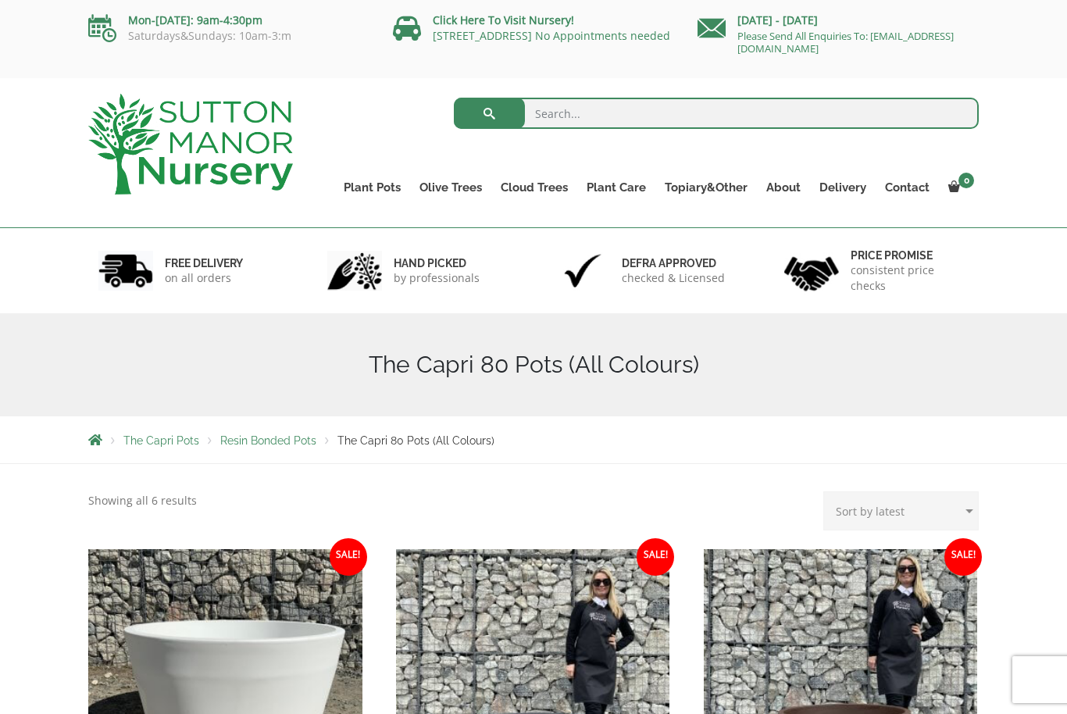
click at [0, 0] on link "The Brunello Pots" at bounding box center [0, 0] width 0 height 0
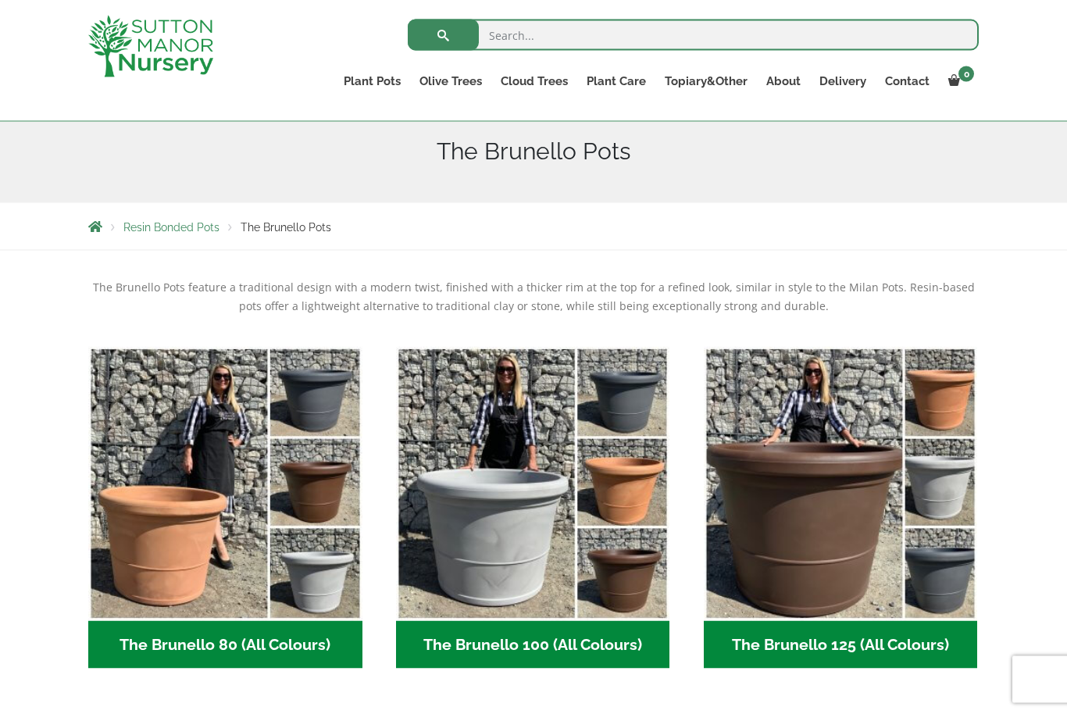
scroll to position [190, 0]
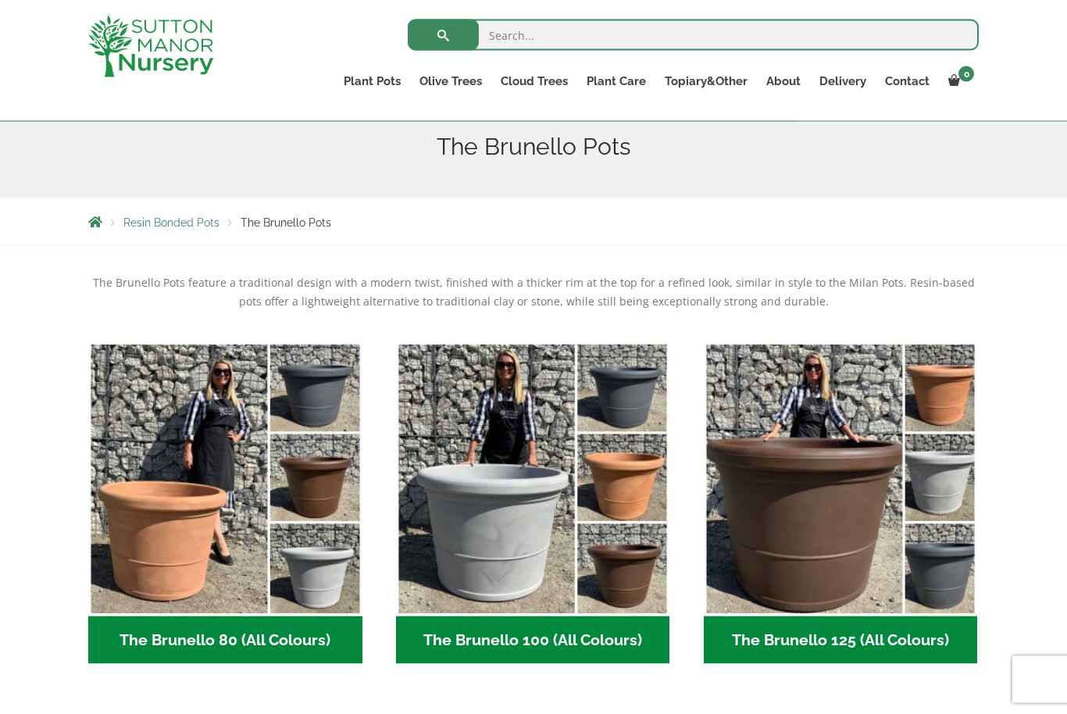
click at [887, 641] on h2 "The Brunello 125 (All Colours) (5)" at bounding box center [841, 640] width 274 height 48
